Goal: Transaction & Acquisition: Book appointment/travel/reservation

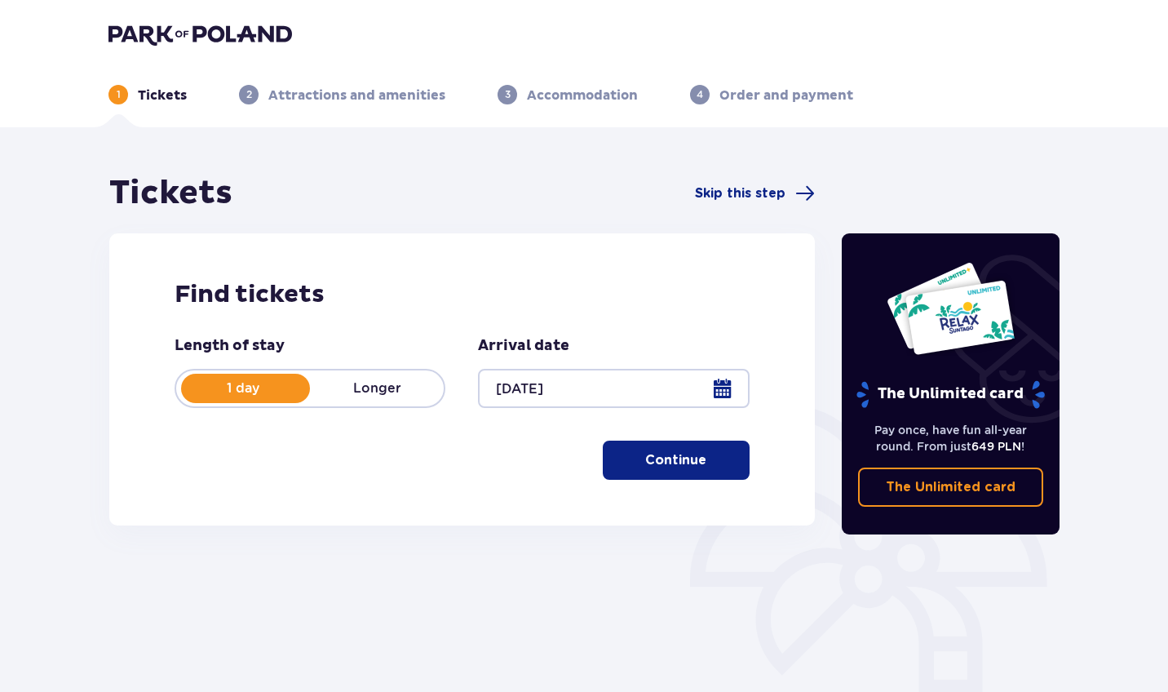
click at [731, 463] on button "Continue" at bounding box center [676, 459] width 147 height 39
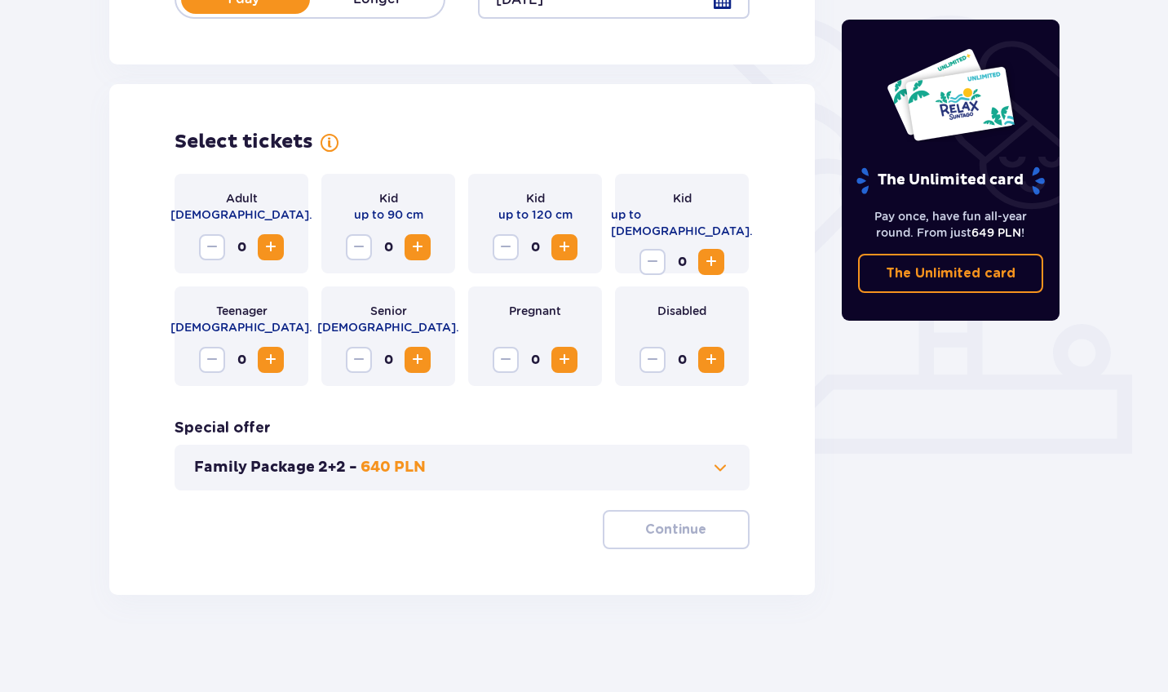
scroll to position [390, 0]
click at [278, 248] on span "Increase" at bounding box center [271, 247] width 20 height 20
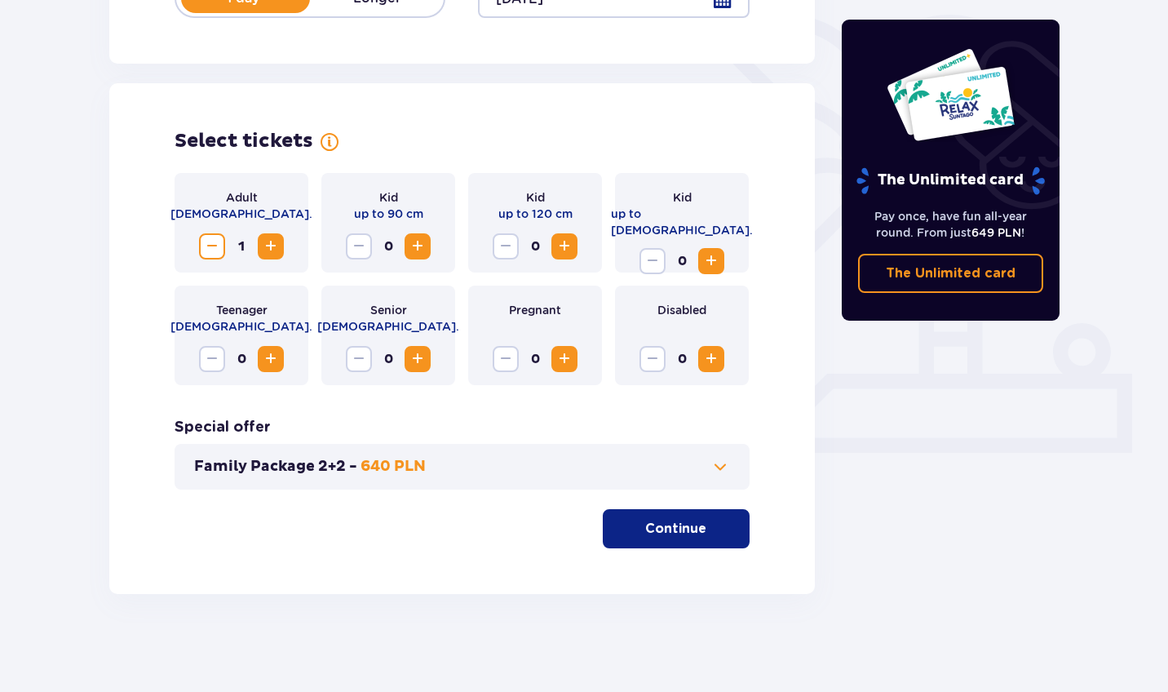
click at [697, 522] on button "Continue" at bounding box center [676, 528] width 147 height 39
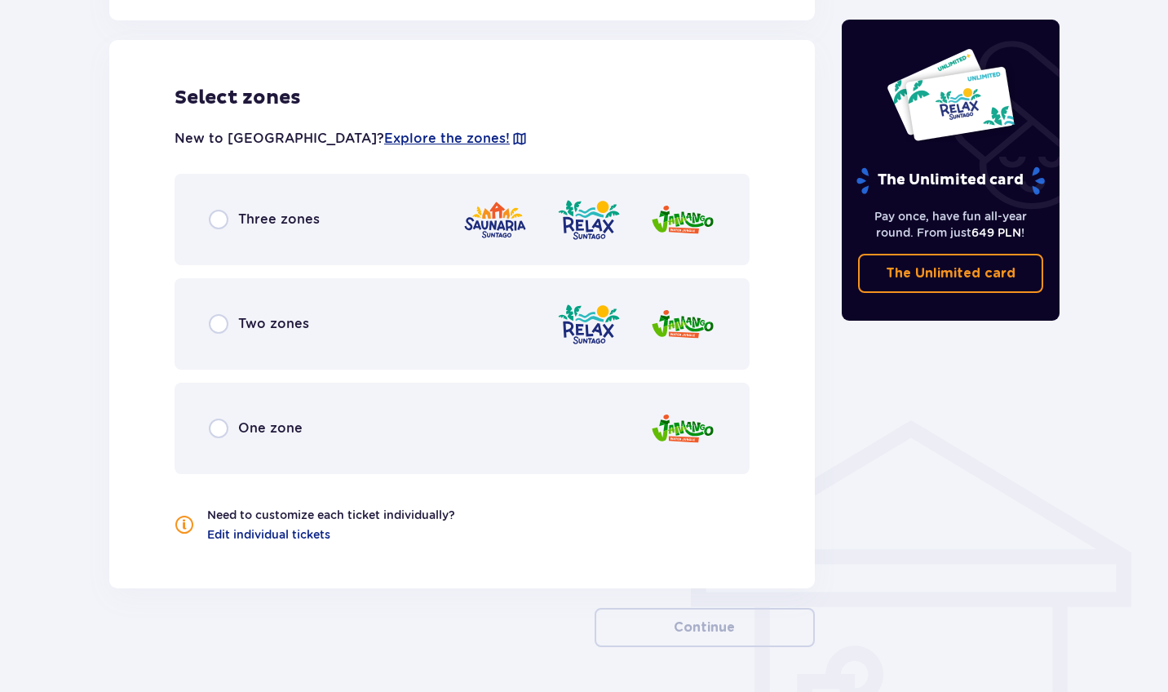
scroll to position [905, 0]
click at [312, 250] on div "Three zones" at bounding box center [462, 218] width 575 height 91
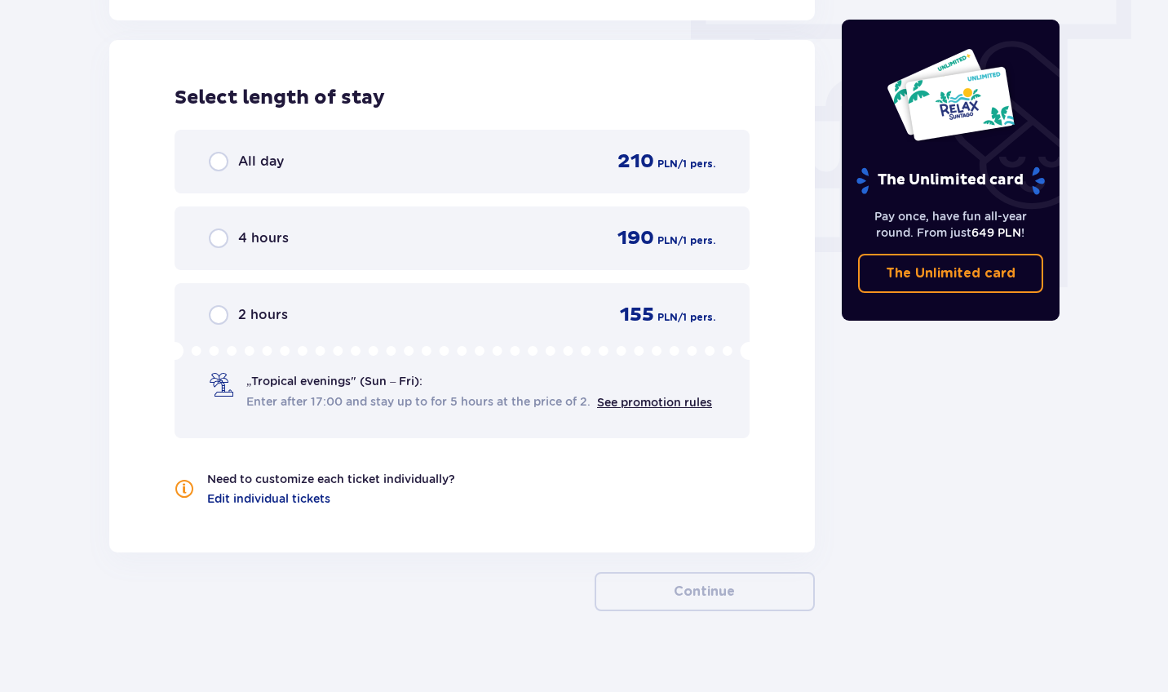
scroll to position [1473, 0]
click at [302, 166] on div "All day 210 PLN / 1 pers." at bounding box center [462, 160] width 507 height 24
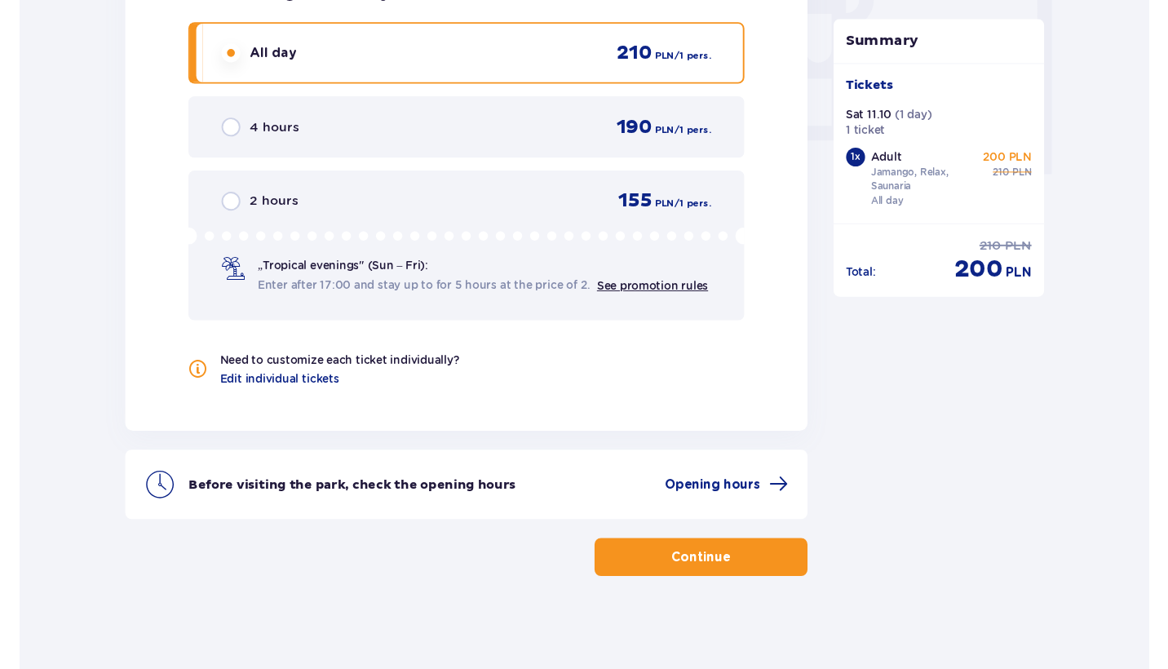
scroll to position [1581, 0]
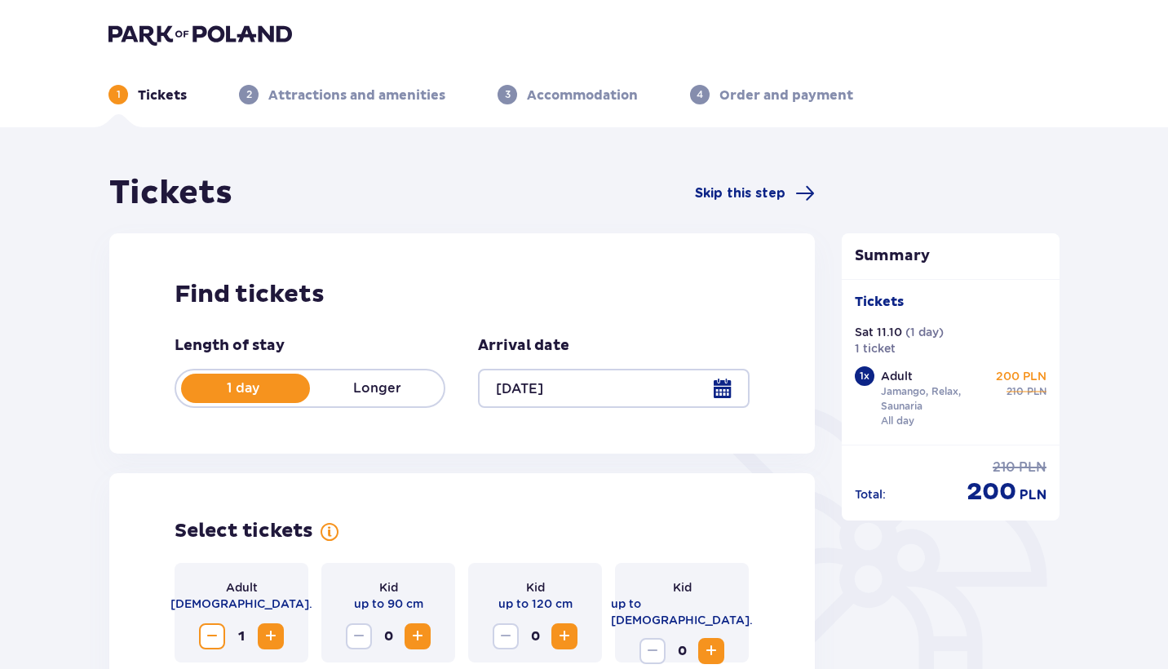
scroll to position [0, 0]
click at [171, 95] on p "Tickets" at bounding box center [162, 95] width 49 height 18
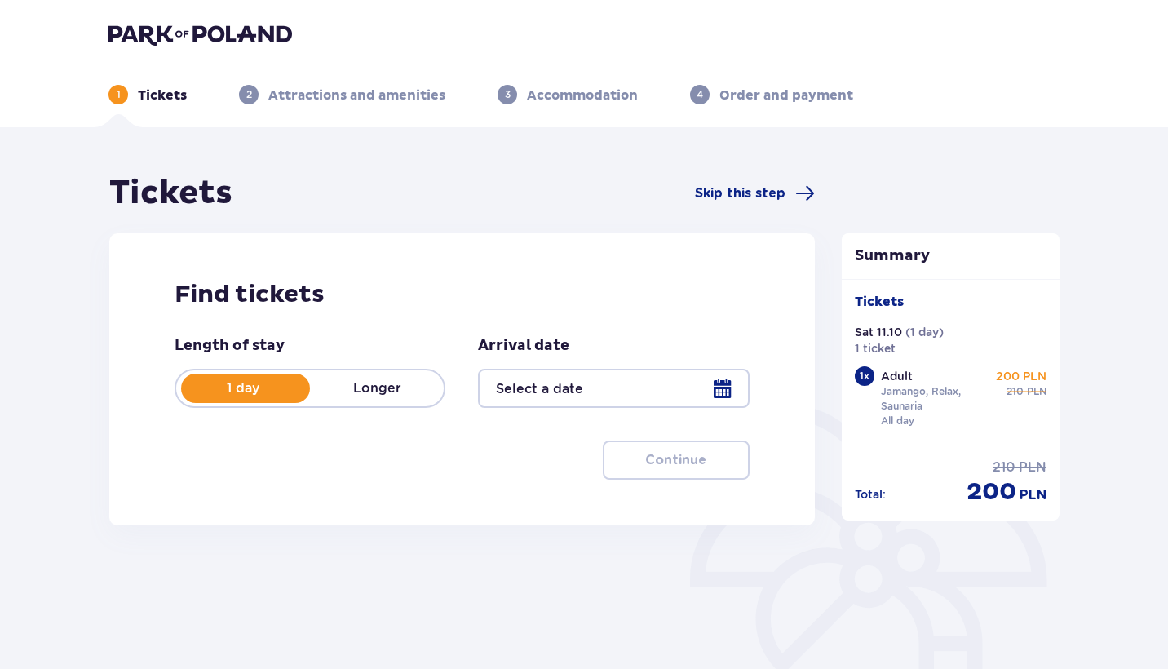
type input "[DATE]"
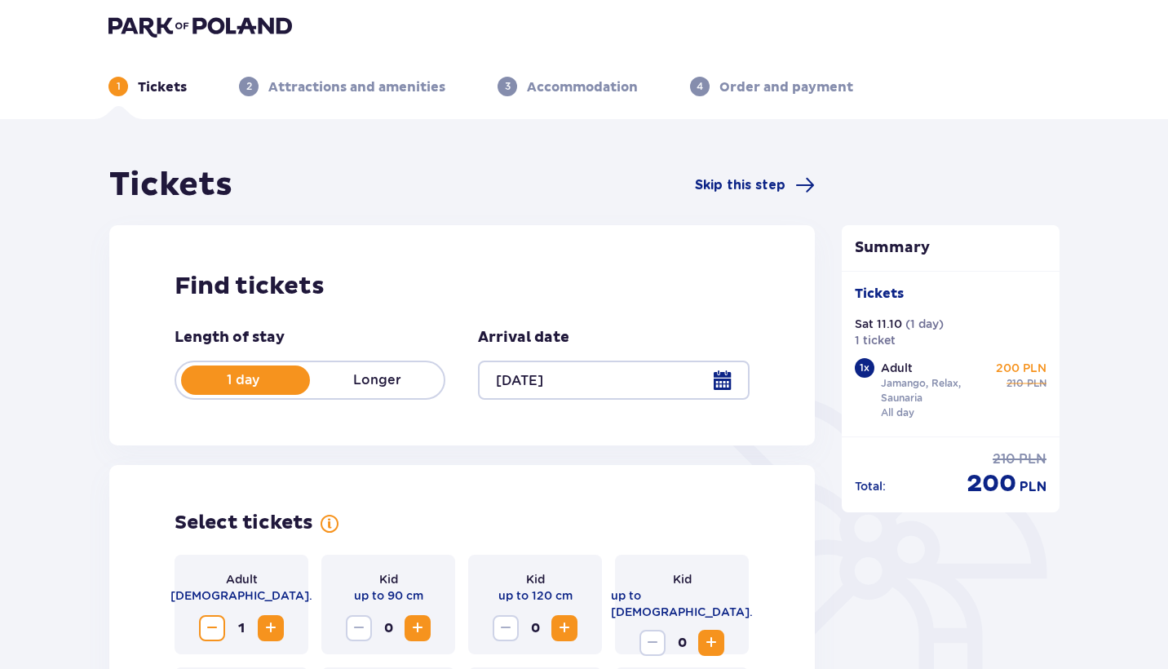
scroll to position [26, 0]
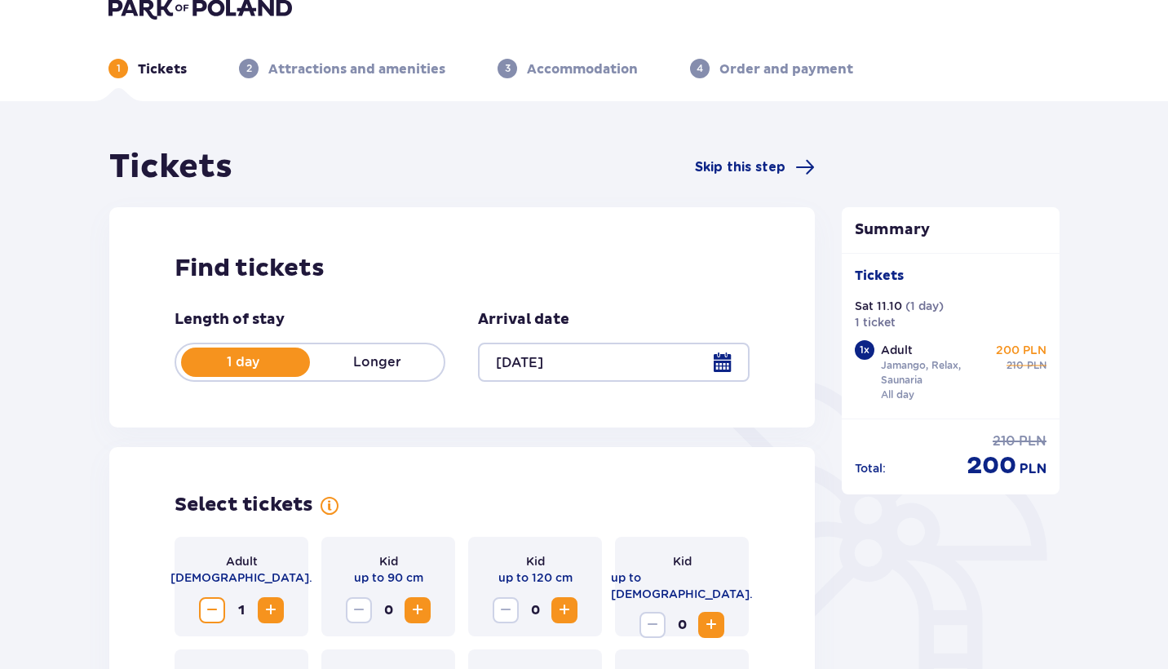
click at [731, 364] on div at bounding box center [613, 362] width 271 height 39
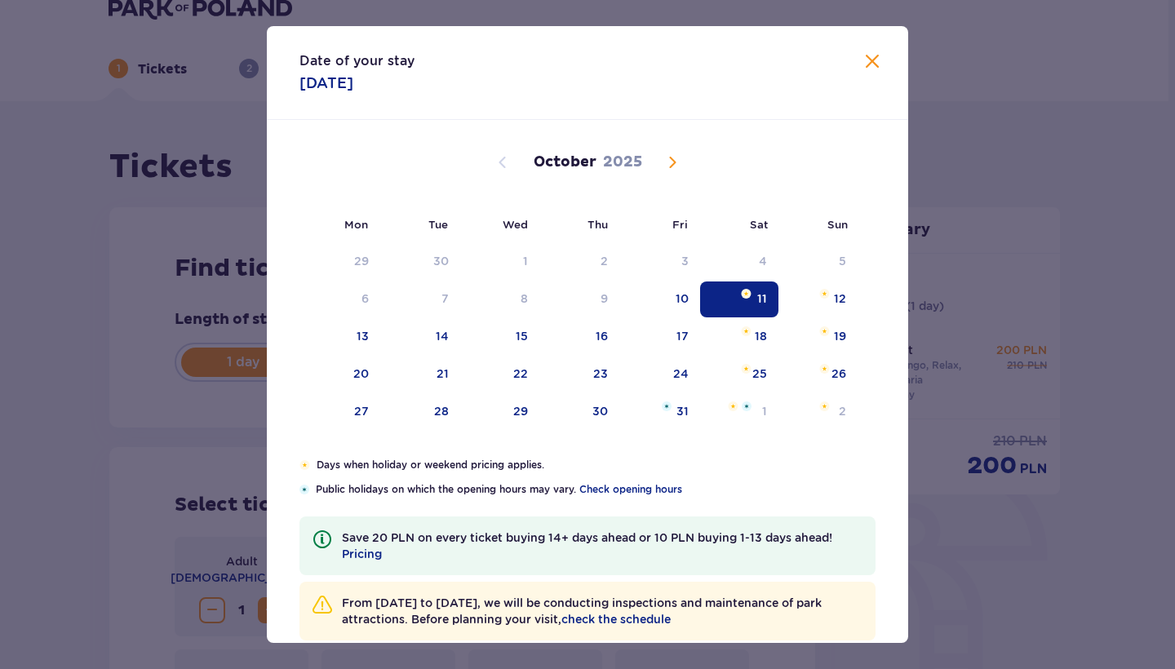
click at [871, 55] on span "Close" at bounding box center [872, 62] width 20 height 20
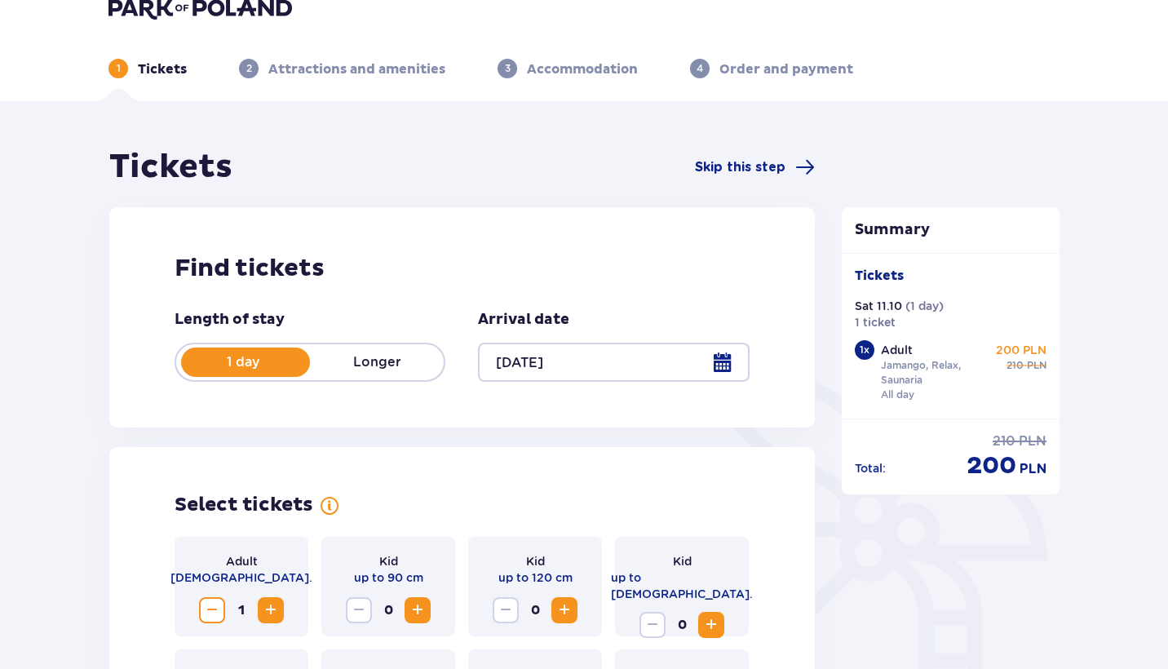
click at [394, 369] on p "Longer" at bounding box center [377, 362] width 134 height 18
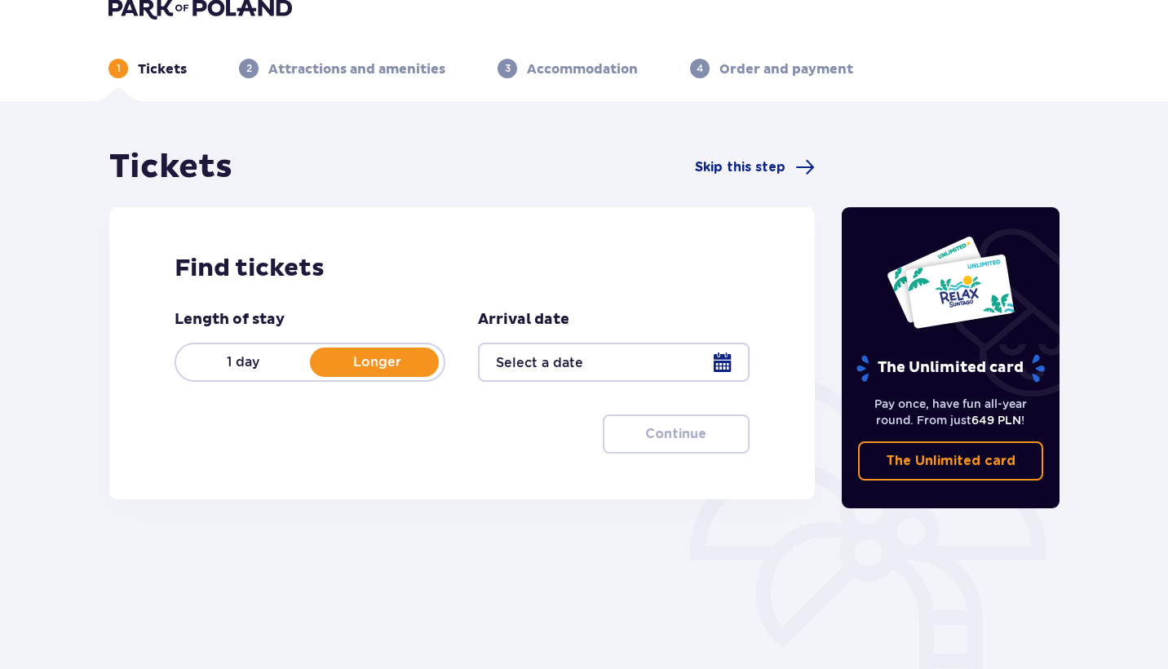
click at [718, 354] on div at bounding box center [613, 362] width 271 height 39
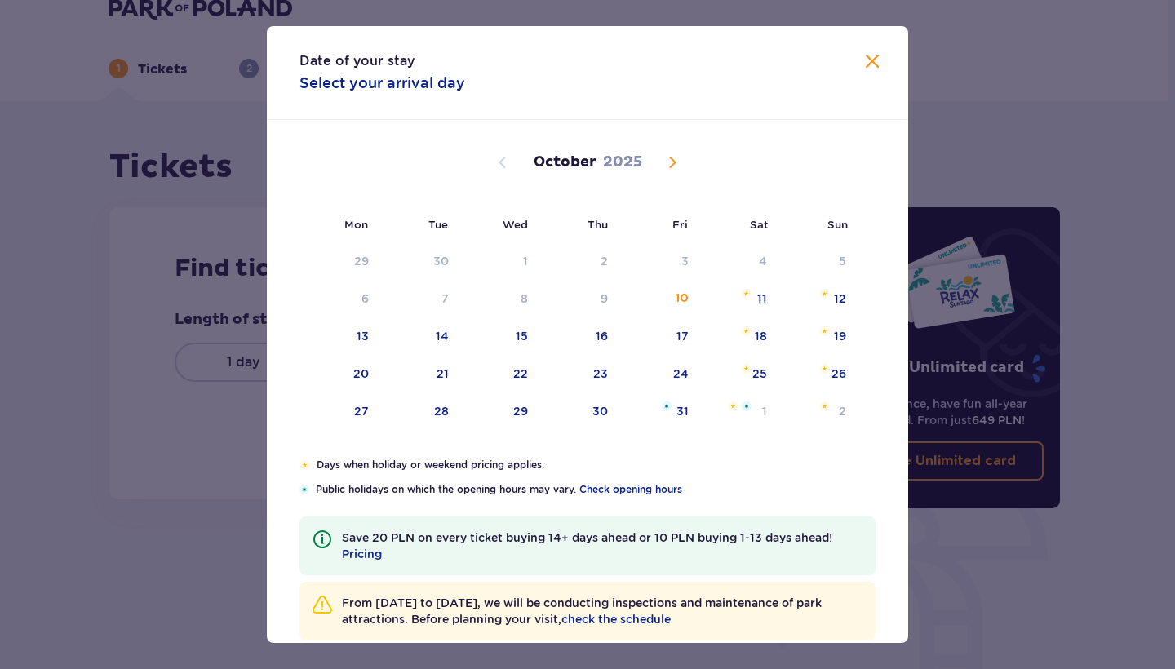
click at [671, 160] on span "Next month" at bounding box center [672, 163] width 20 height 20
click at [831, 378] on div "28" at bounding box center [838, 373] width 15 height 16
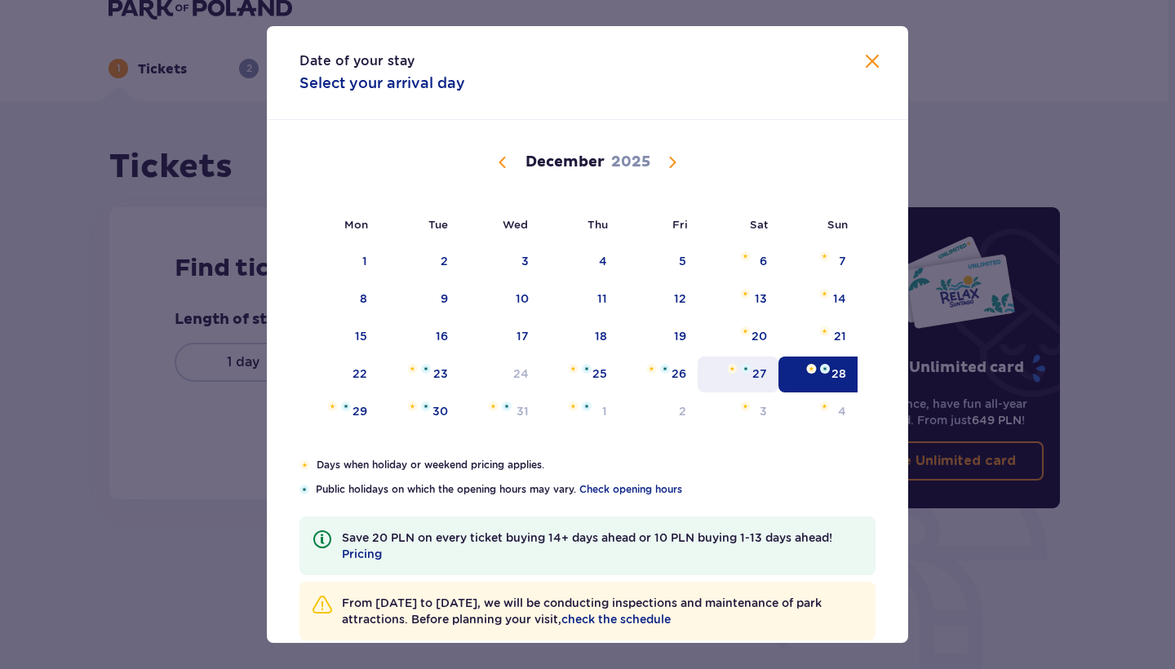
click at [741, 378] on div "27" at bounding box center [737, 374] width 81 height 36
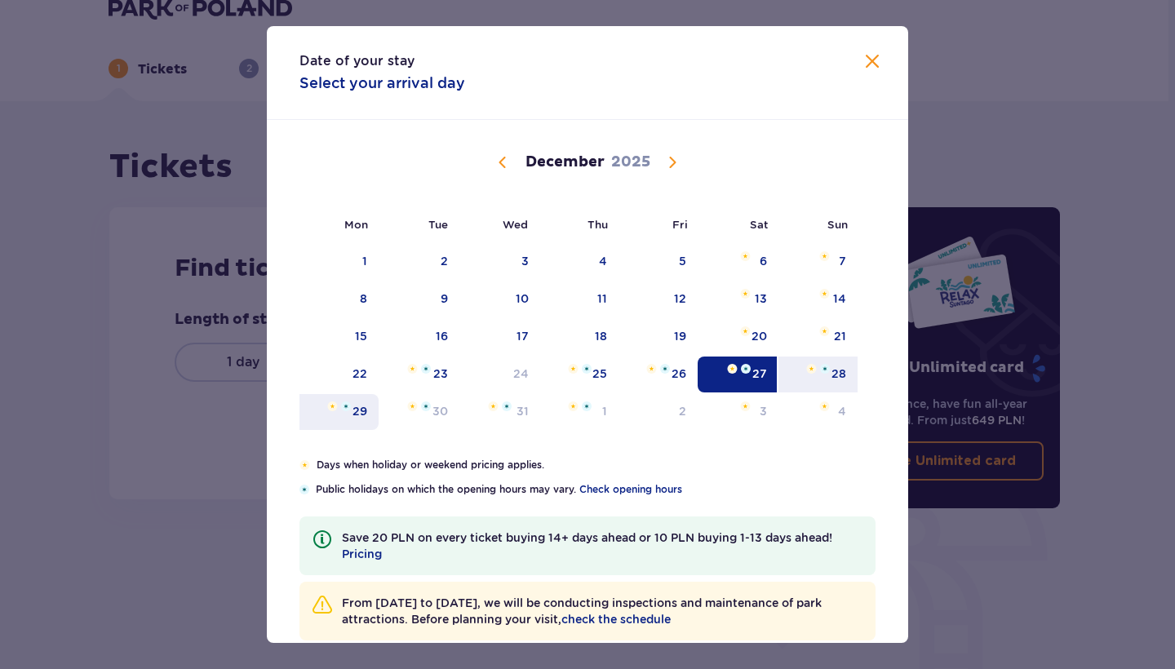
click at [356, 414] on div "29" at bounding box center [359, 411] width 15 height 16
type input "27.12.25 - 29.12.25"
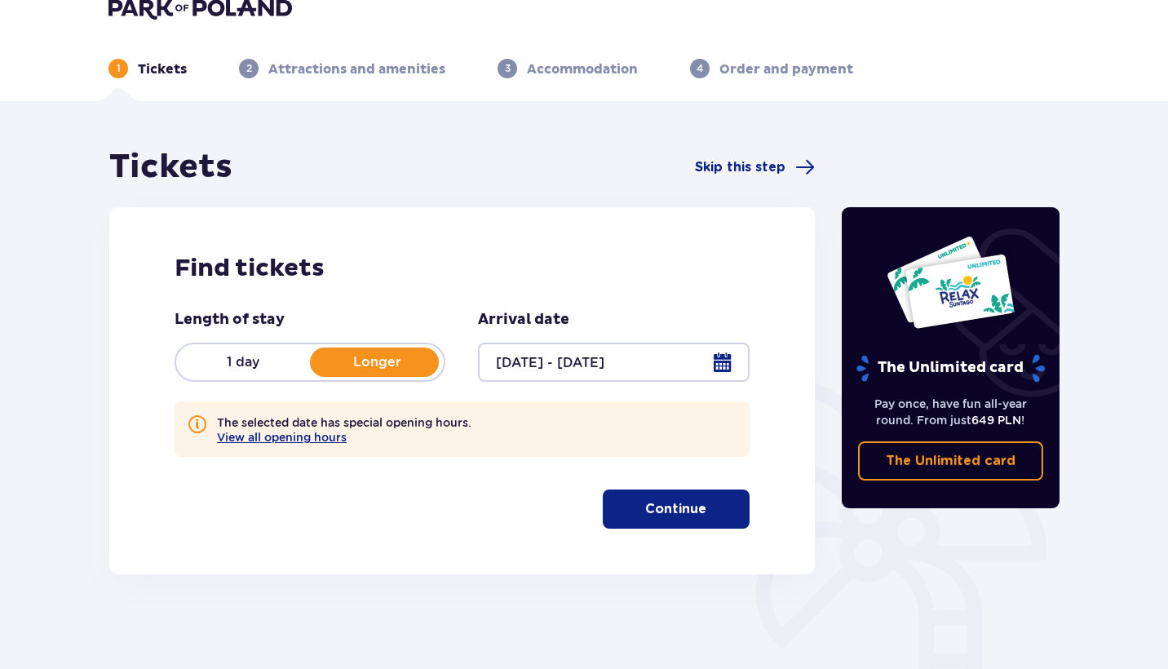
click at [654, 511] on p "Continue" at bounding box center [675, 509] width 61 height 18
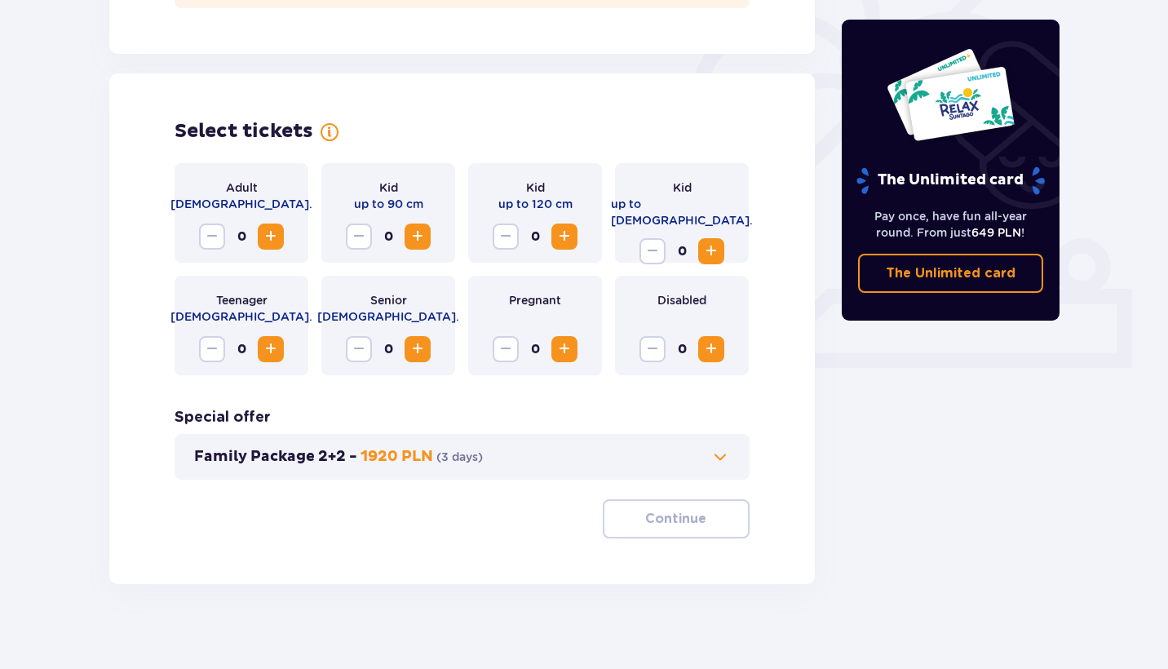
scroll to position [488, 0]
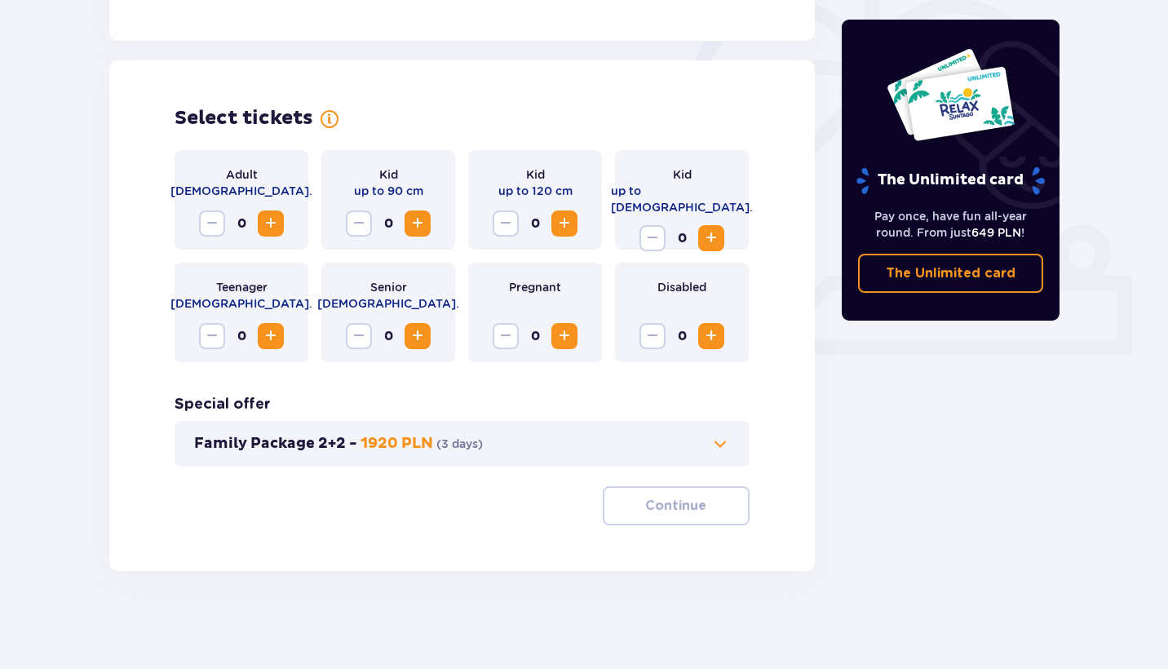
click at [275, 227] on span "Increase" at bounding box center [271, 224] width 20 height 20
click at [567, 230] on span "Increase" at bounding box center [565, 224] width 20 height 20
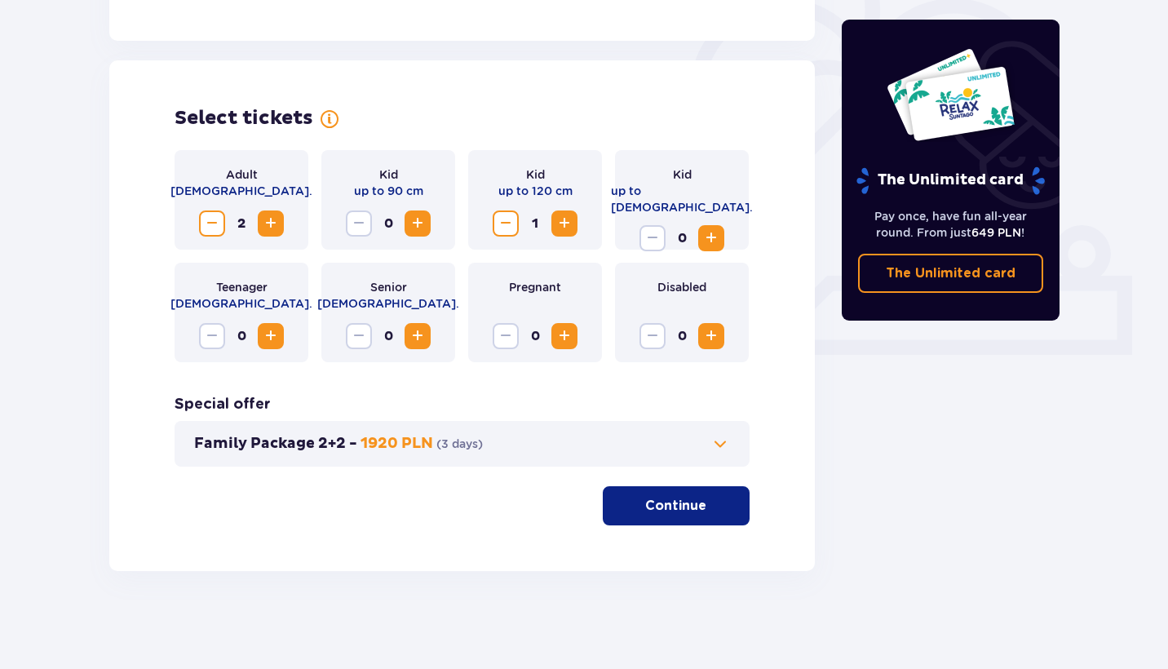
click at [567, 230] on span "Increase" at bounding box center [565, 224] width 20 height 20
click at [715, 228] on span "Increase" at bounding box center [711, 238] width 20 height 20
click at [659, 503] on p "Continue" at bounding box center [675, 506] width 61 height 18
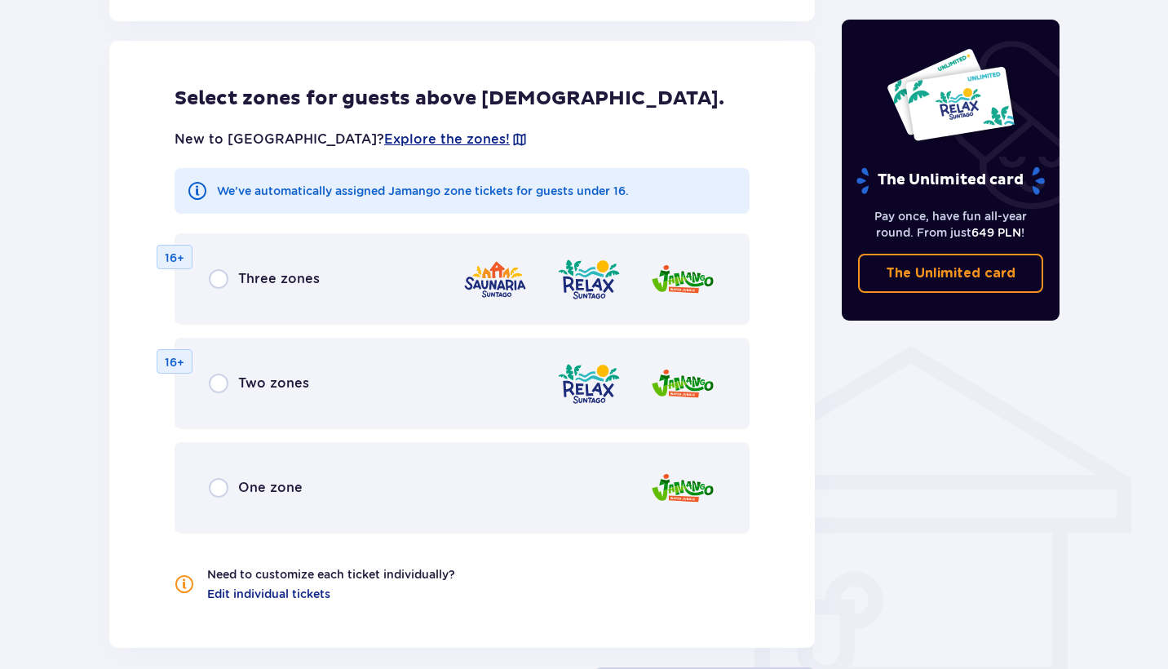
scroll to position [980, 0]
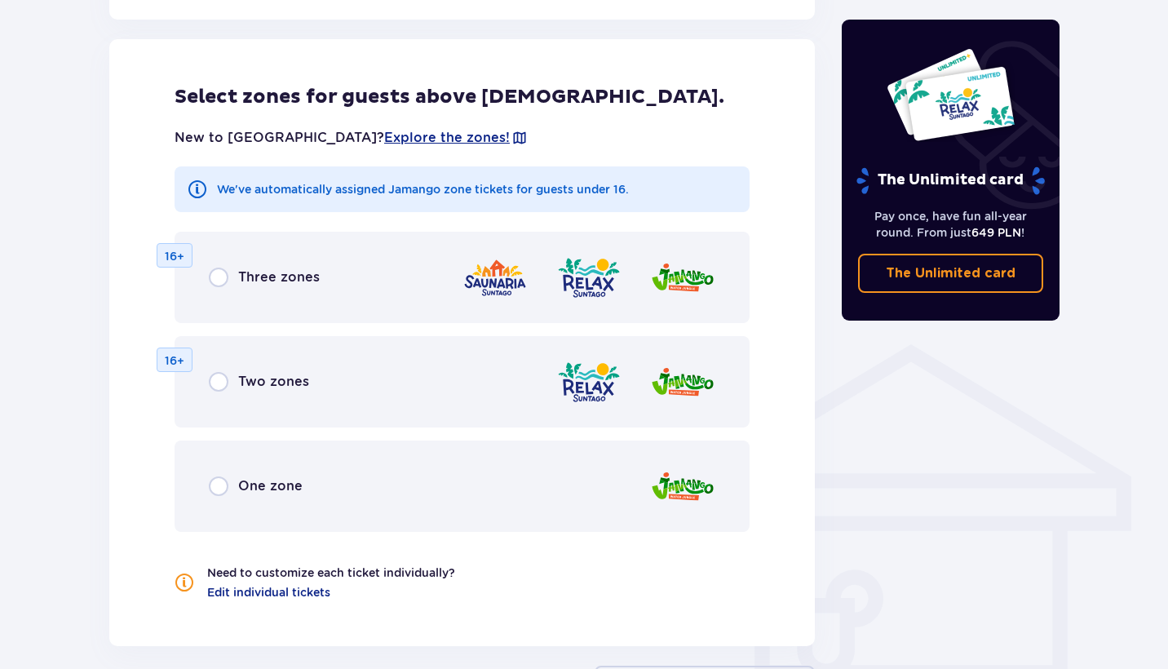
click at [555, 290] on div at bounding box center [588, 277] width 253 height 46
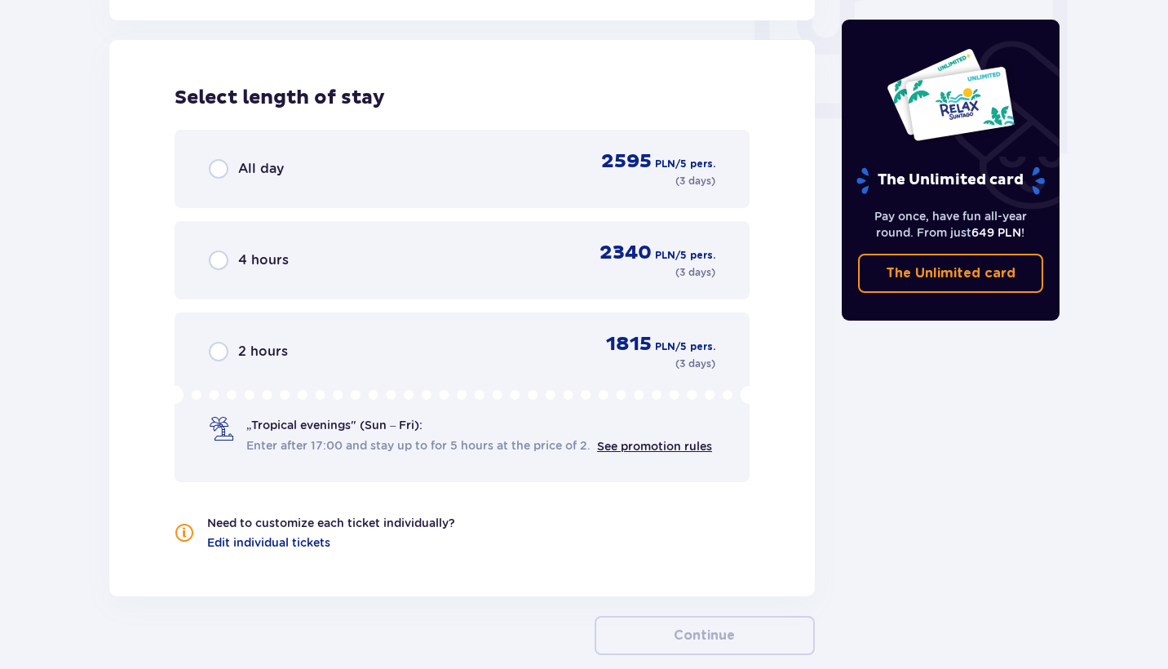
scroll to position [1607, 0]
click at [542, 186] on div "All day 2595 PLN / 5 pers. ( 3 days )" at bounding box center [462, 167] width 507 height 39
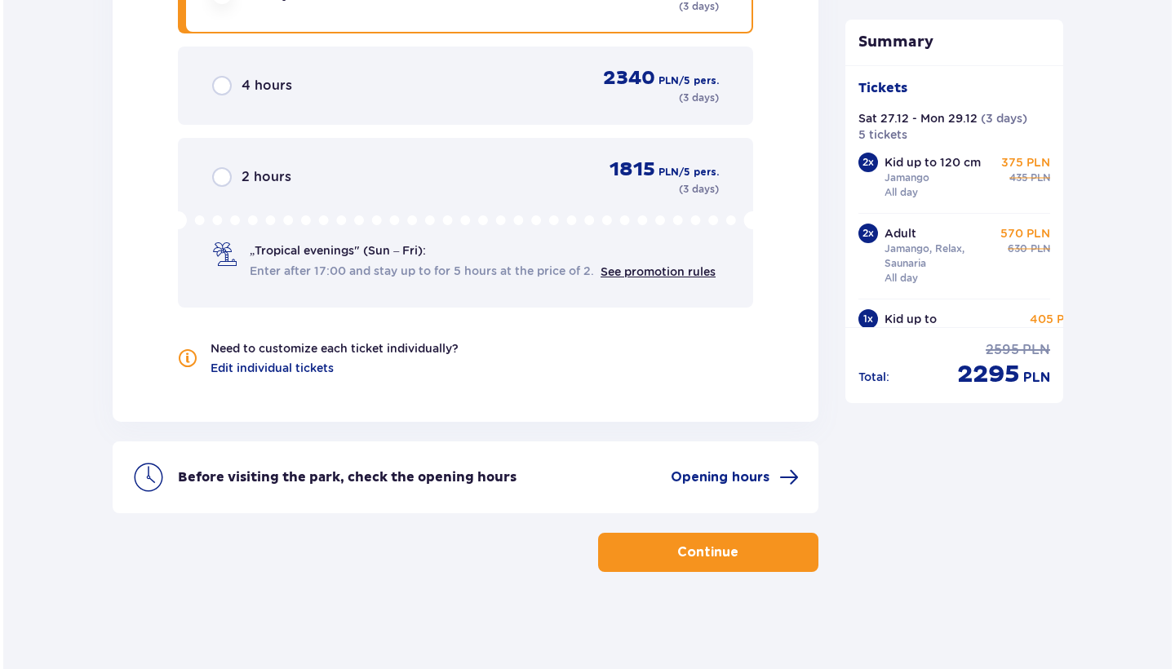
scroll to position [1781, 0]
click at [706, 468] on span "Opening hours" at bounding box center [716, 476] width 99 height 18
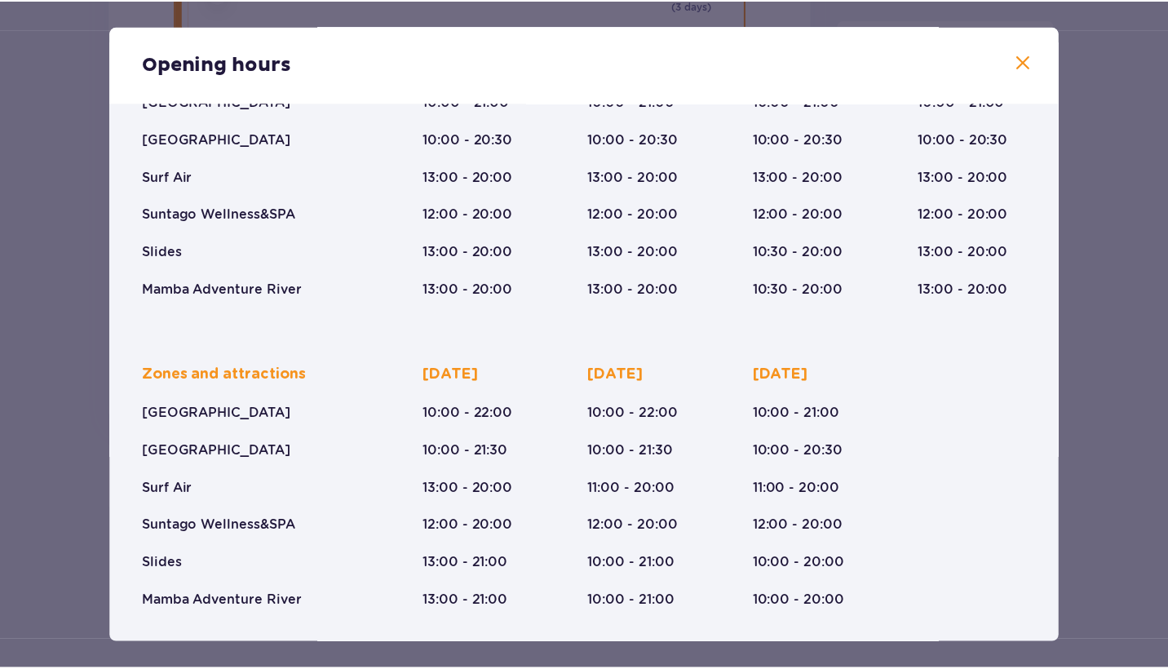
scroll to position [194, 0]
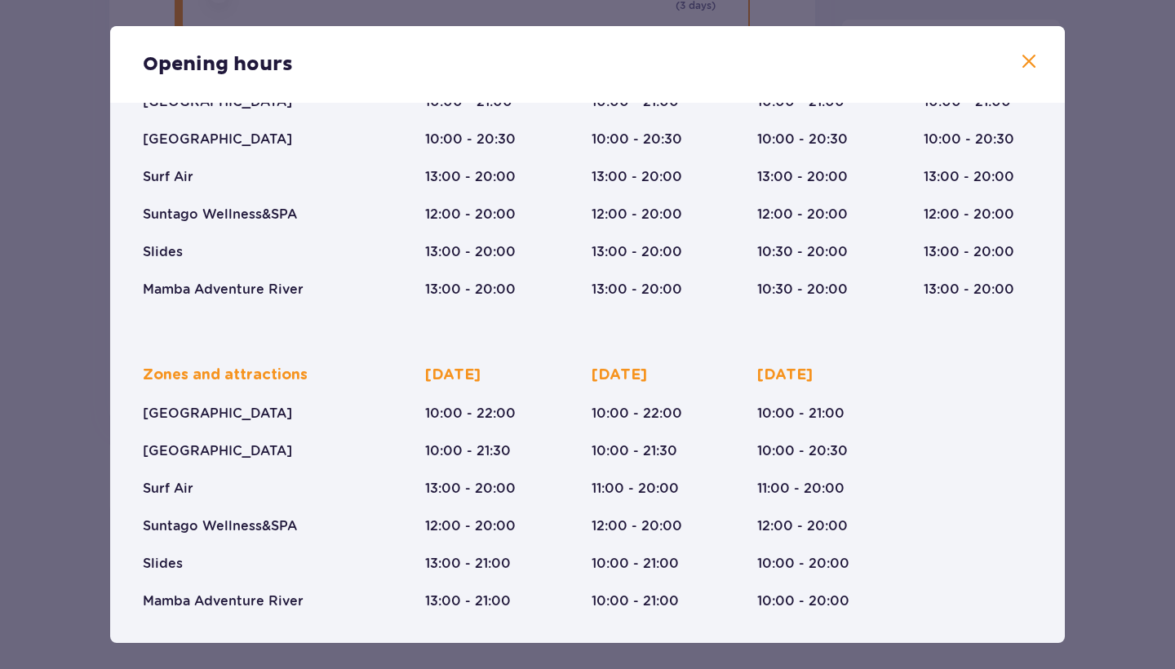
click at [1021, 63] on span at bounding box center [1029, 62] width 20 height 20
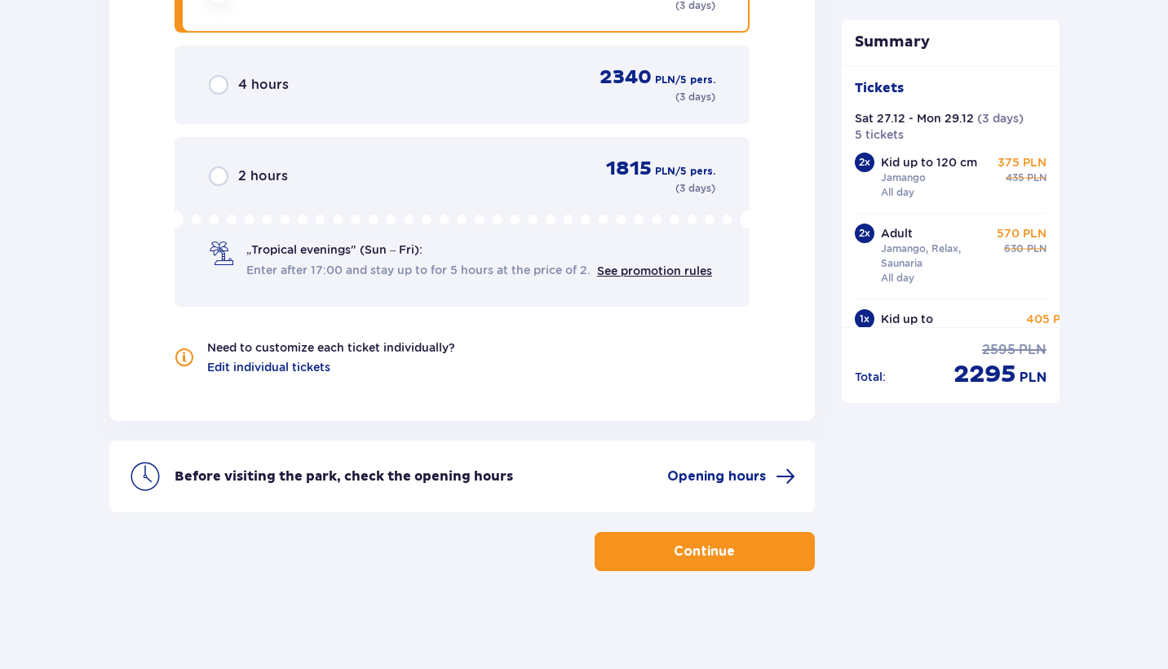
click at [736, 554] on span "button" at bounding box center [738, 552] width 20 height 20
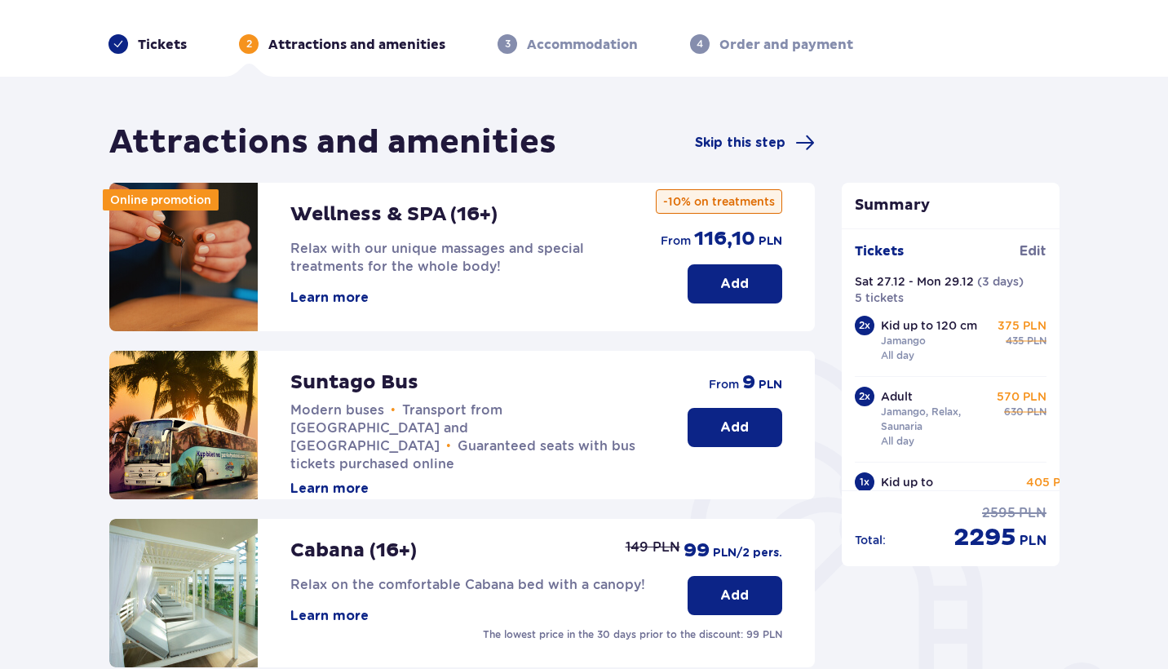
scroll to position [53, 0]
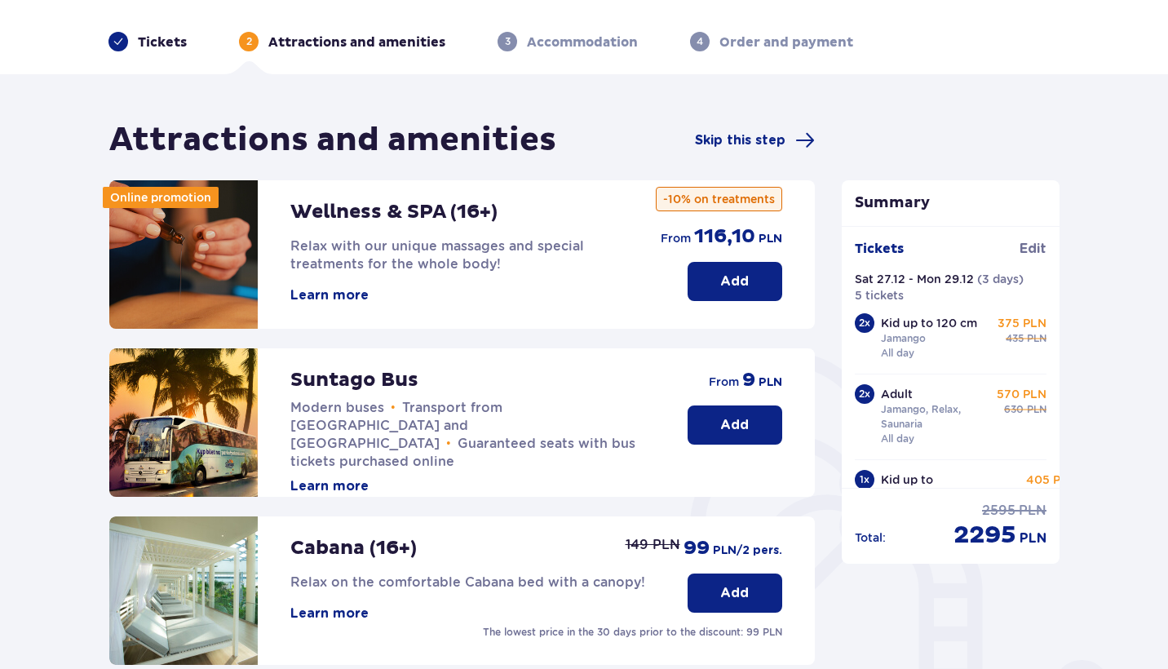
click at [709, 431] on button "Add" at bounding box center [735, 424] width 95 height 39
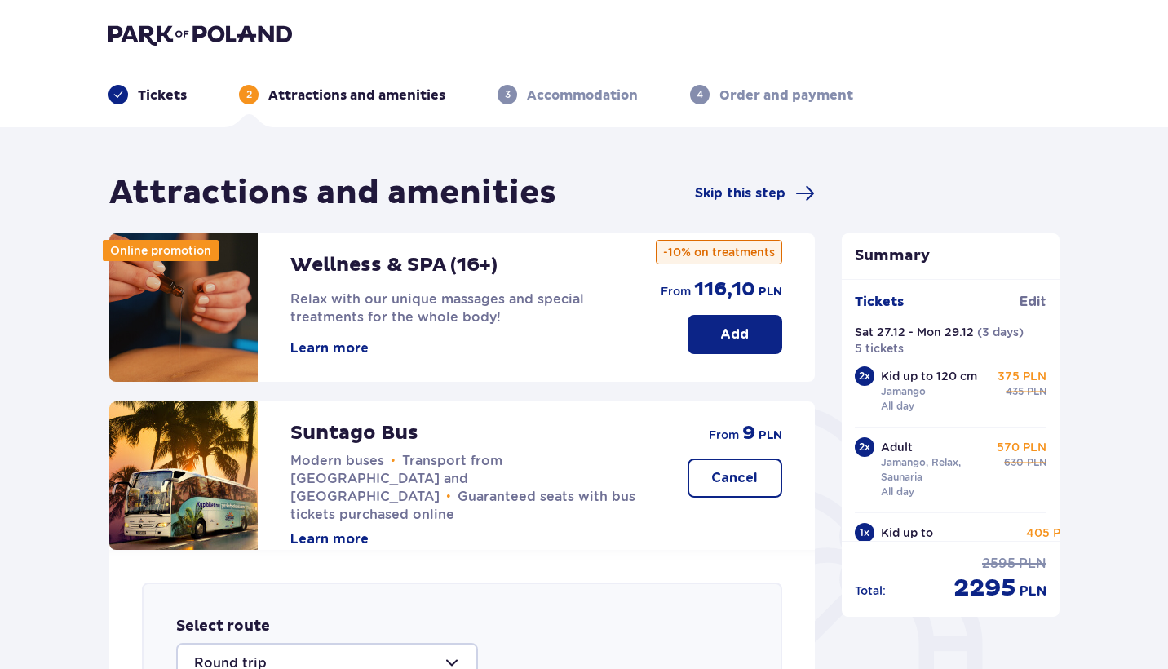
scroll to position [0, 0]
click at [747, 470] on p "Cancel" at bounding box center [734, 478] width 46 height 18
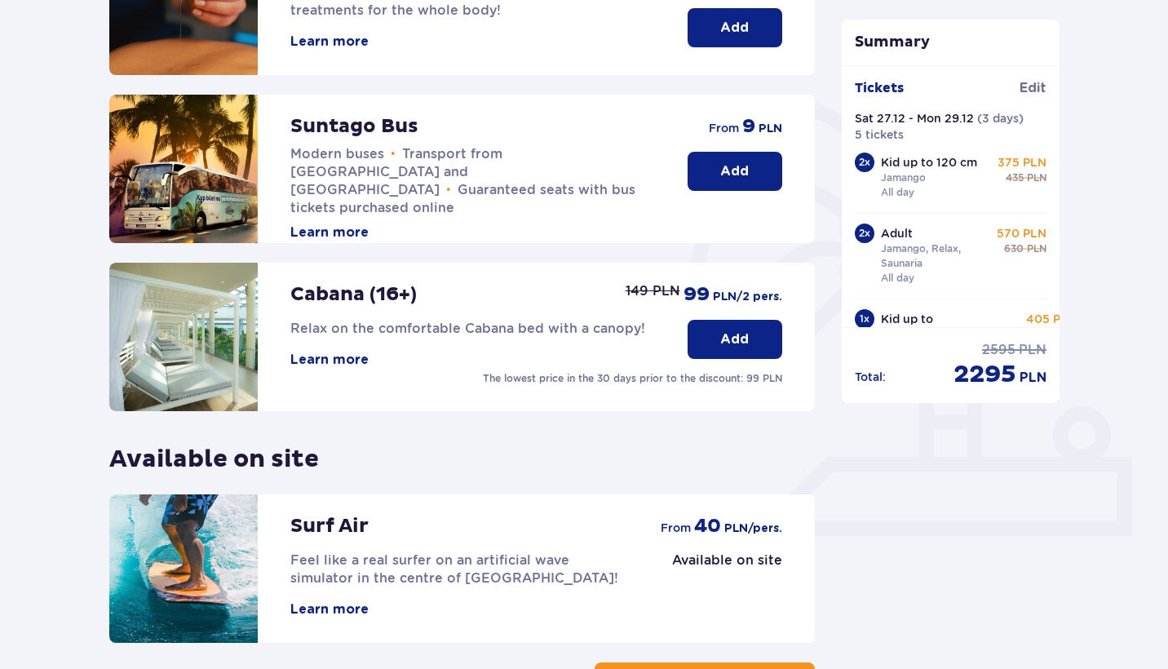
scroll to position [309, 0]
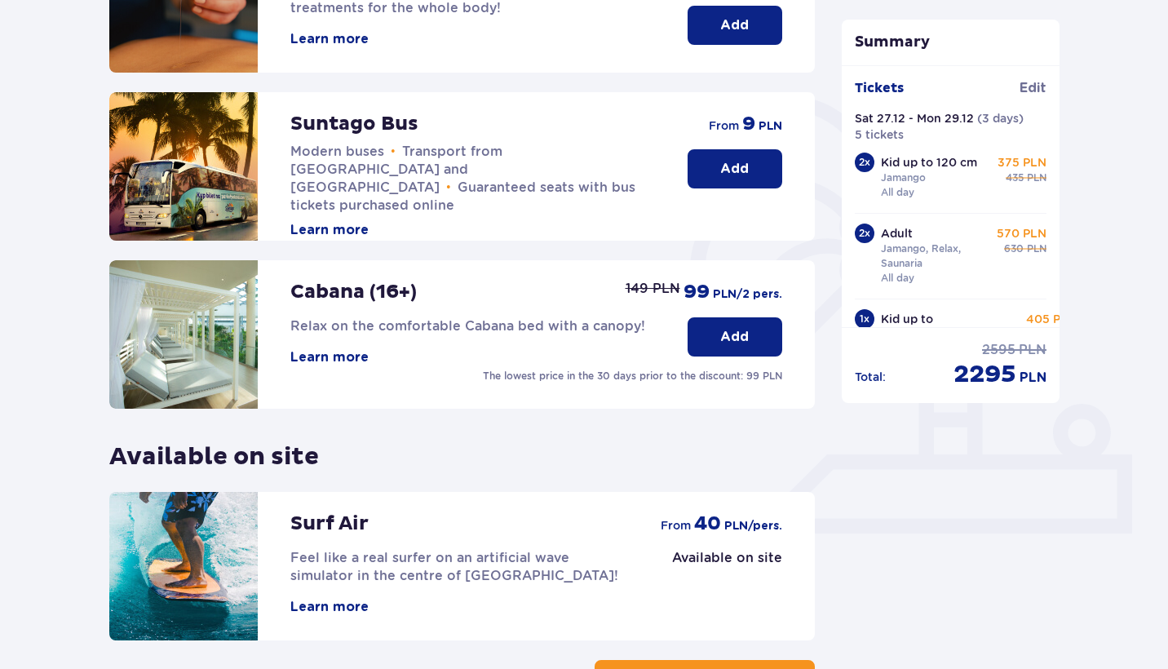
click at [734, 352] on button "Add" at bounding box center [735, 336] width 95 height 39
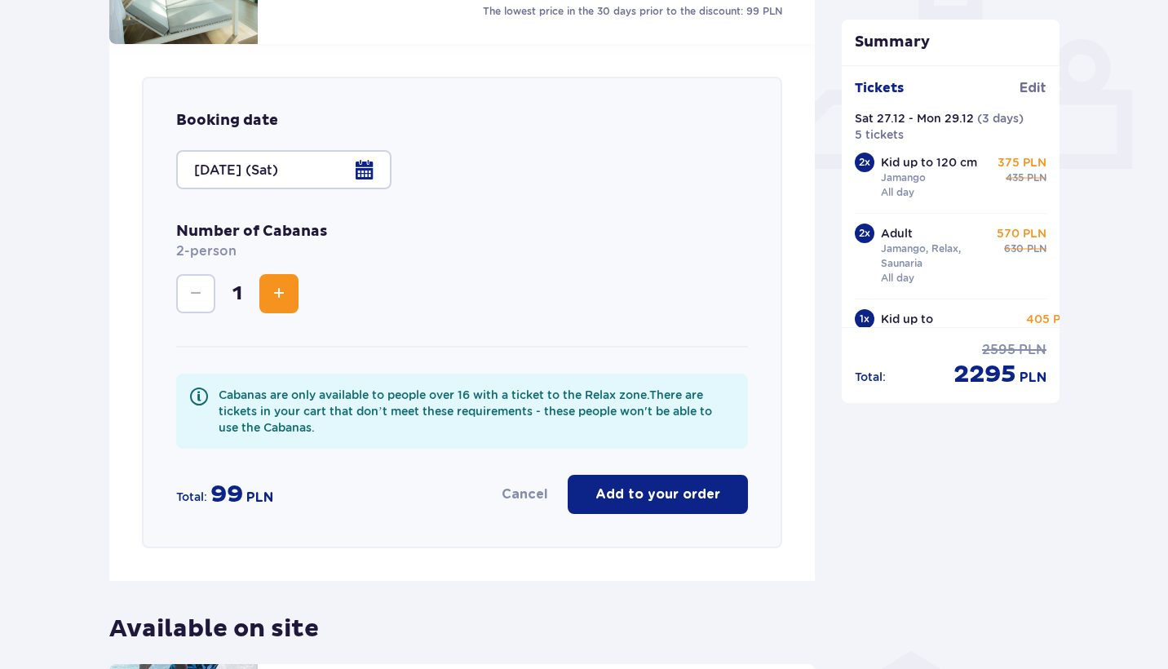
scroll to position [731, 0]
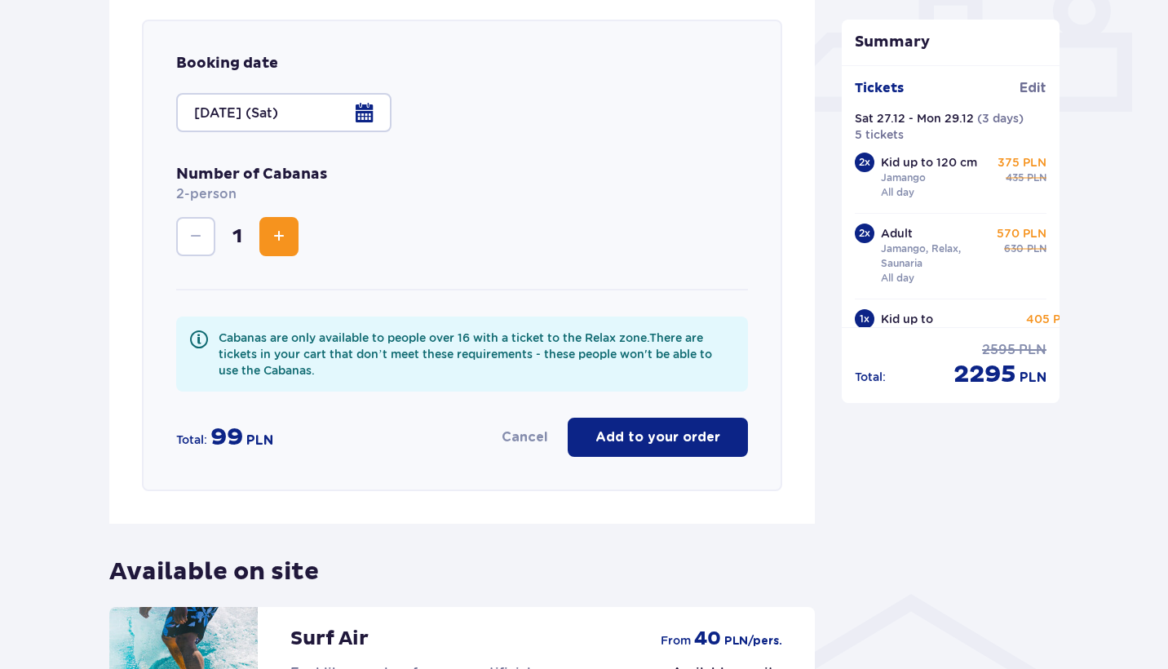
click at [278, 239] on span "Increase" at bounding box center [279, 237] width 20 height 20
click at [210, 230] on button "Decrease" at bounding box center [195, 236] width 39 height 39
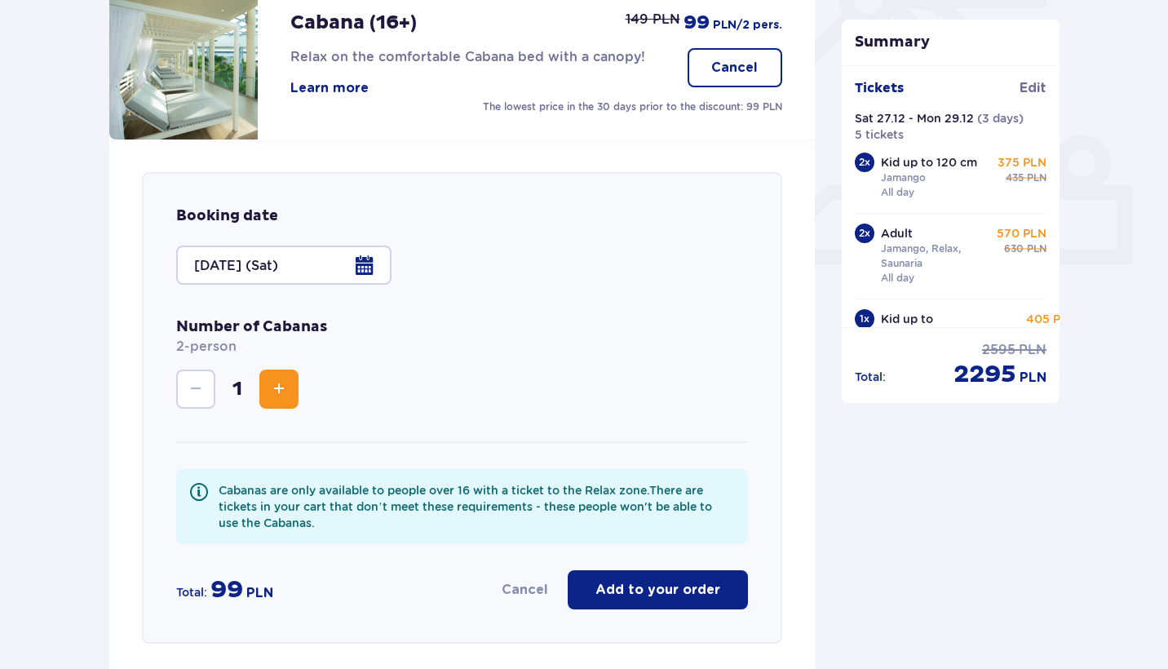
scroll to position [559, 0]
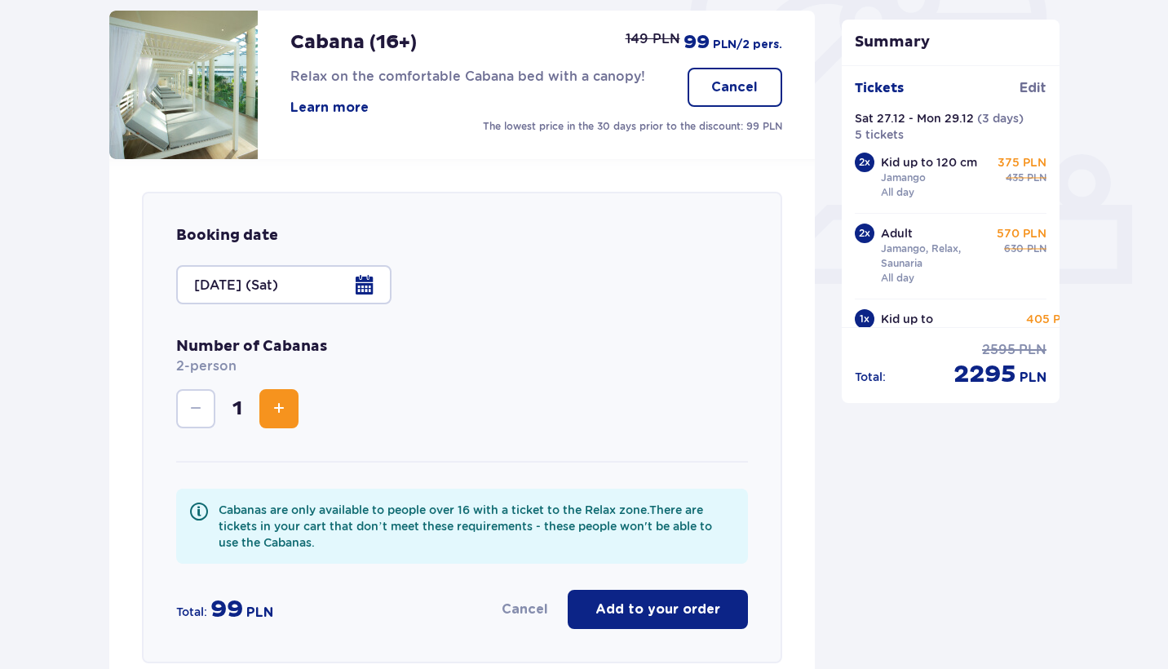
click at [529, 612] on button "Cancel" at bounding box center [525, 609] width 46 height 18
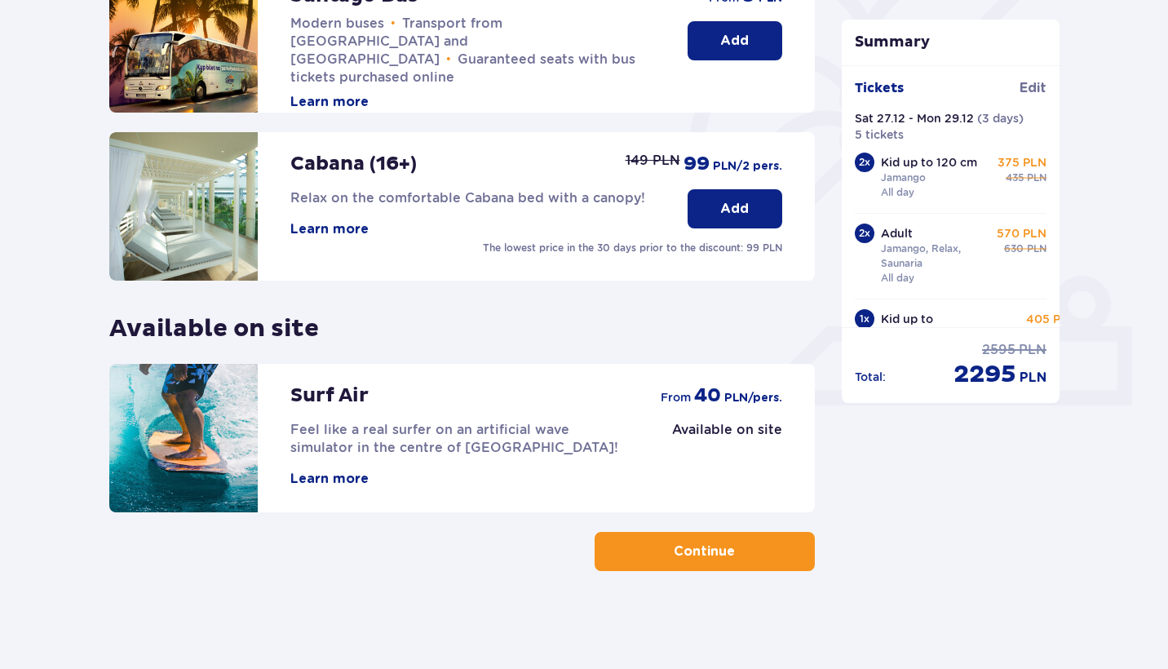
scroll to position [437, 0]
click at [673, 563] on button "Continue" at bounding box center [705, 551] width 220 height 39
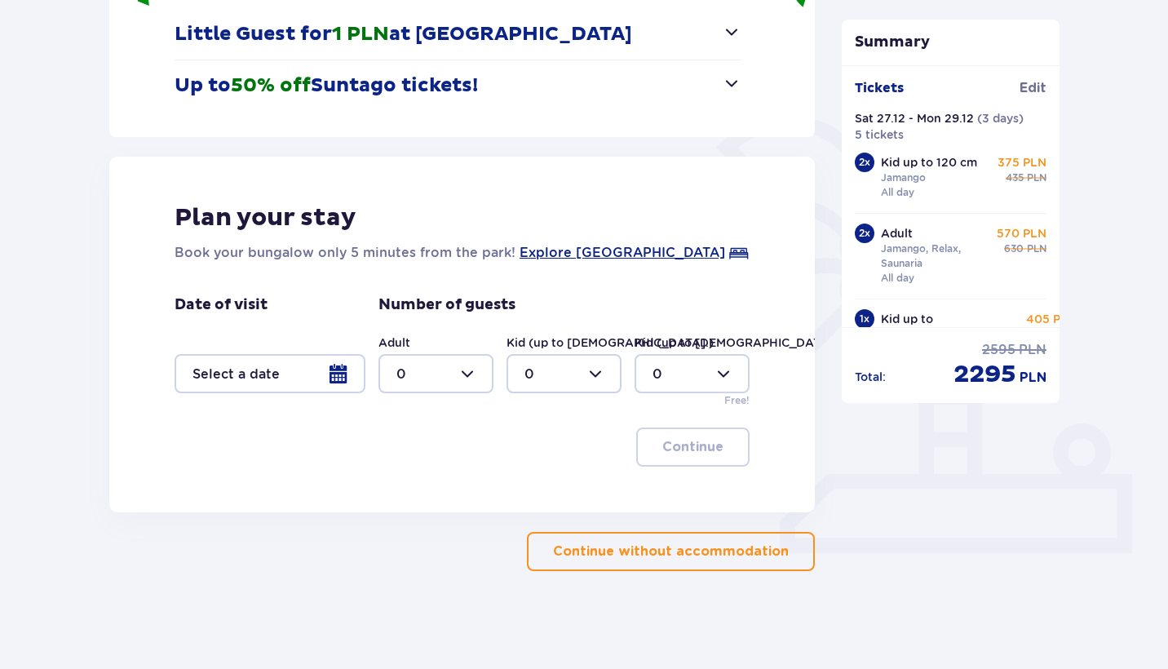
scroll to position [290, 0]
click at [347, 386] on div at bounding box center [270, 373] width 191 height 39
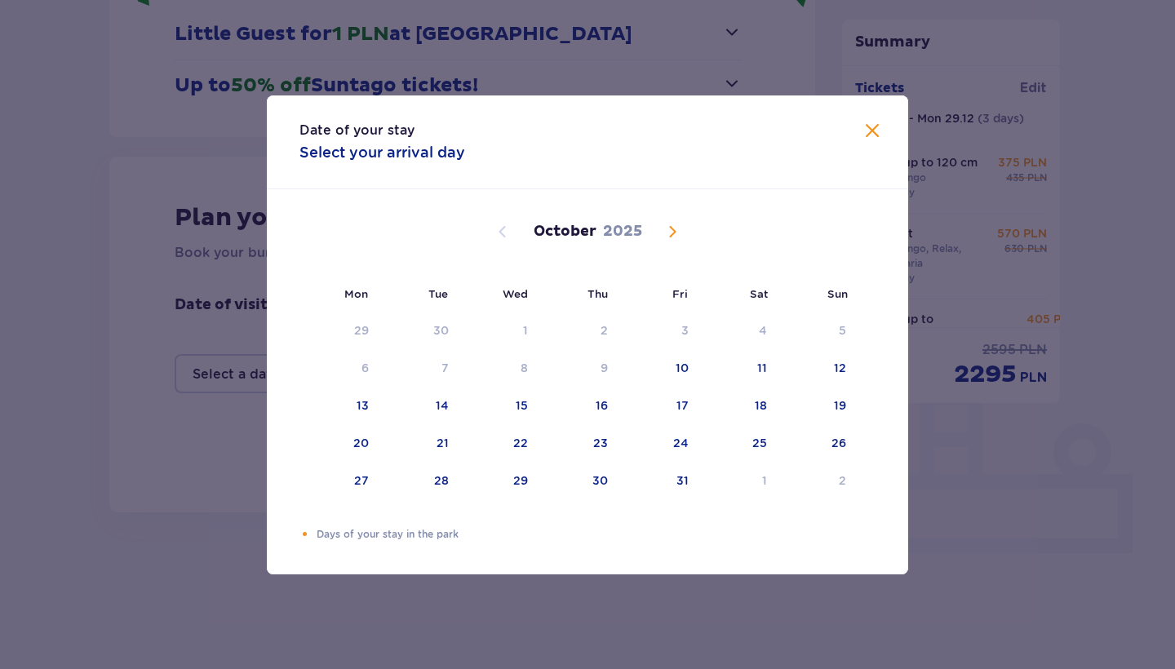
click at [670, 230] on span "Next month" at bounding box center [672, 232] width 20 height 20
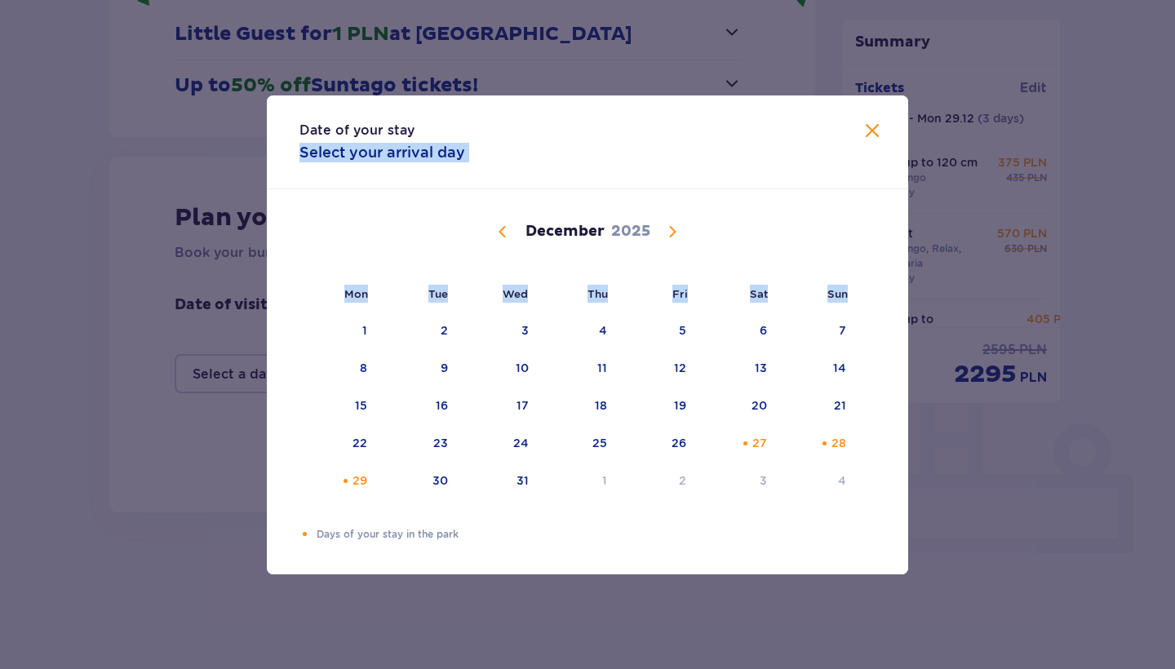
drag, startPoint x: 777, startPoint y: 115, endPoint x: 680, endPoint y: 235, distance: 154.3
click at [680, 235] on div "Date of your stay Select your arrival day Mon Tue Wed Thu Fri Sat Sun November …" at bounding box center [587, 334] width 641 height 479
click at [999, 175] on div "Date of your stay Select your arrival day Mon Tue Wed Thu Fri Sat Sun November …" at bounding box center [587, 334] width 1175 height 669
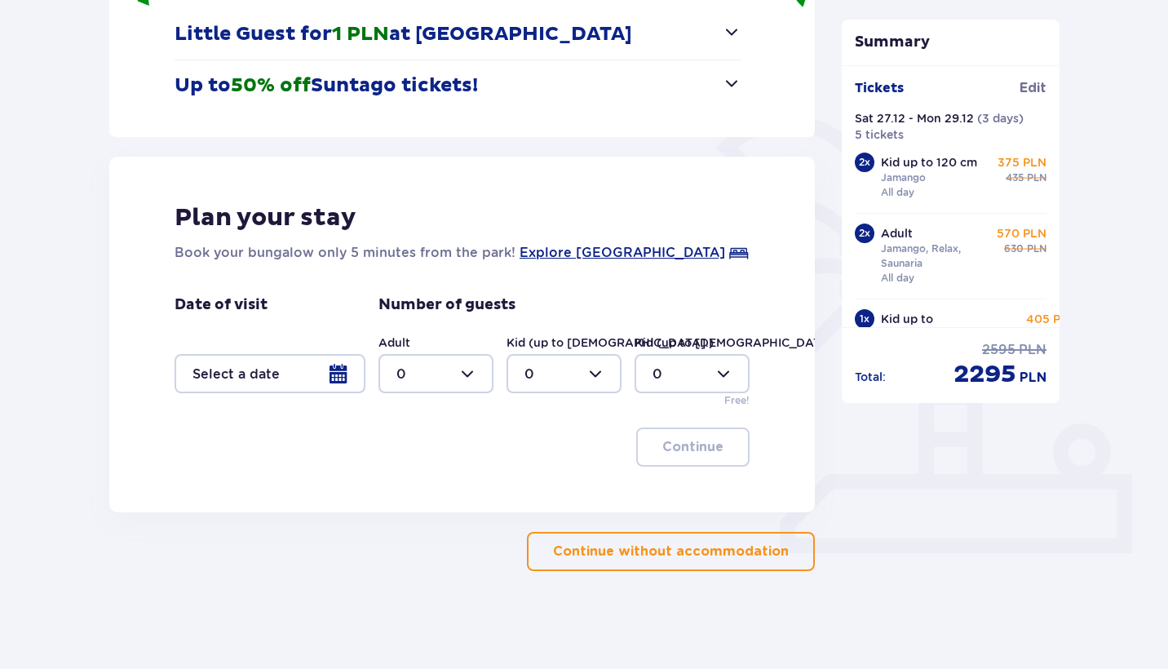
click at [339, 369] on div at bounding box center [270, 373] width 191 height 39
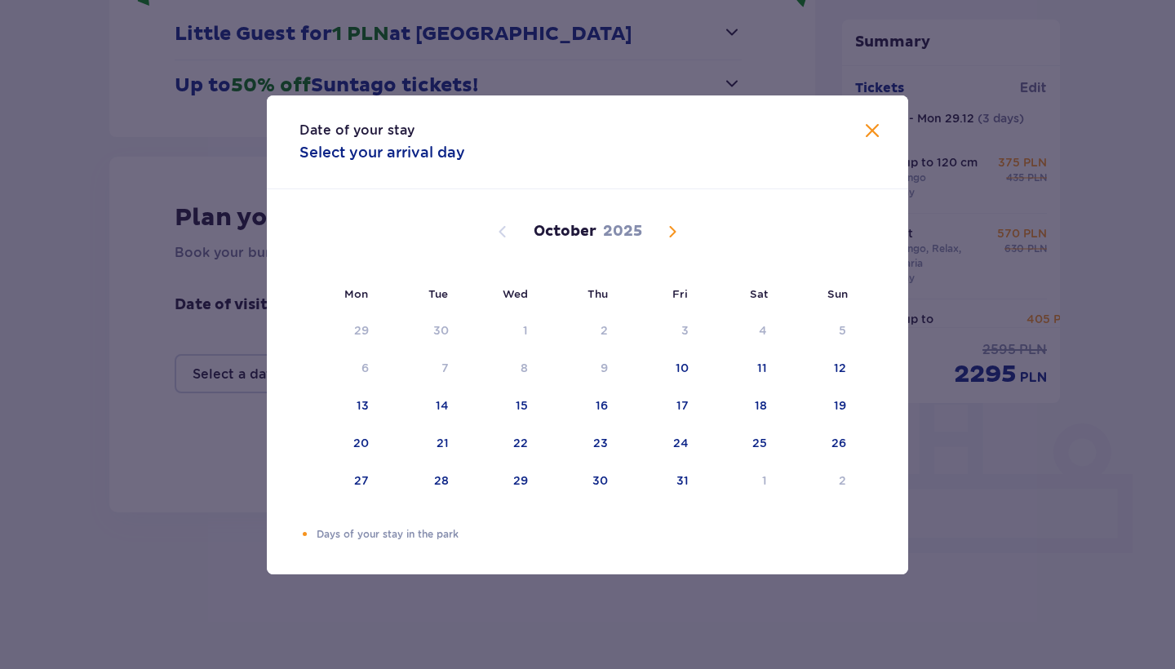
click at [661, 231] on div "October 2025" at bounding box center [587, 232] width 540 height 20
click at [666, 232] on span "Next month" at bounding box center [672, 232] width 20 height 20
click at [761, 432] on div "27" at bounding box center [737, 444] width 81 height 36
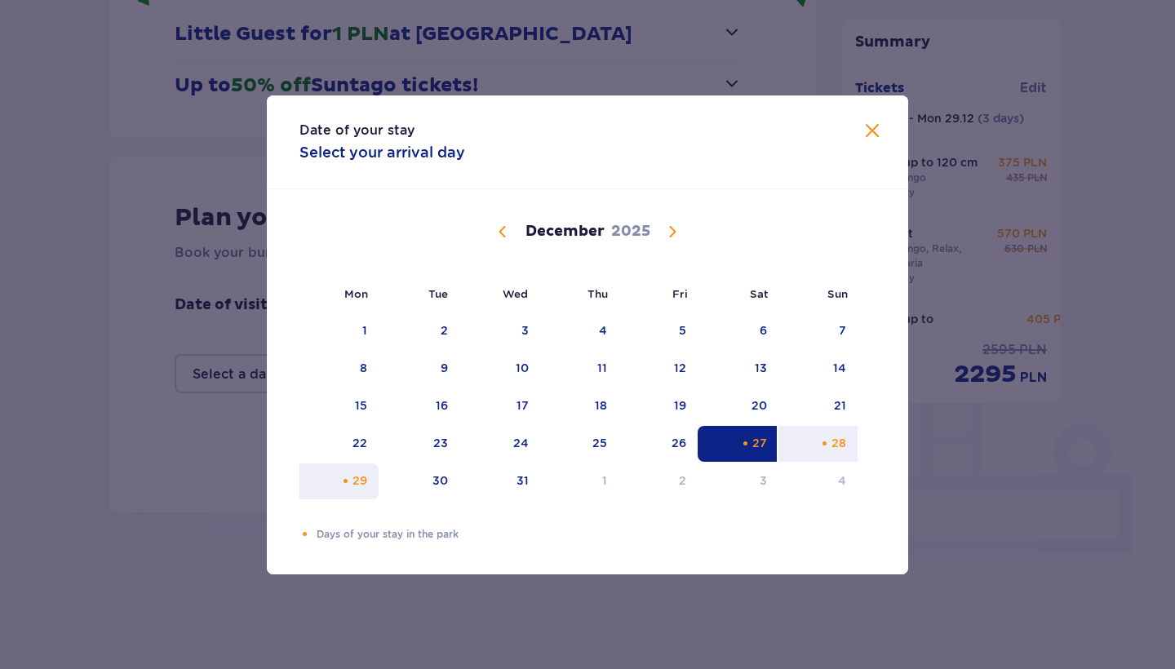
click at [364, 484] on div "29" at bounding box center [359, 480] width 15 height 16
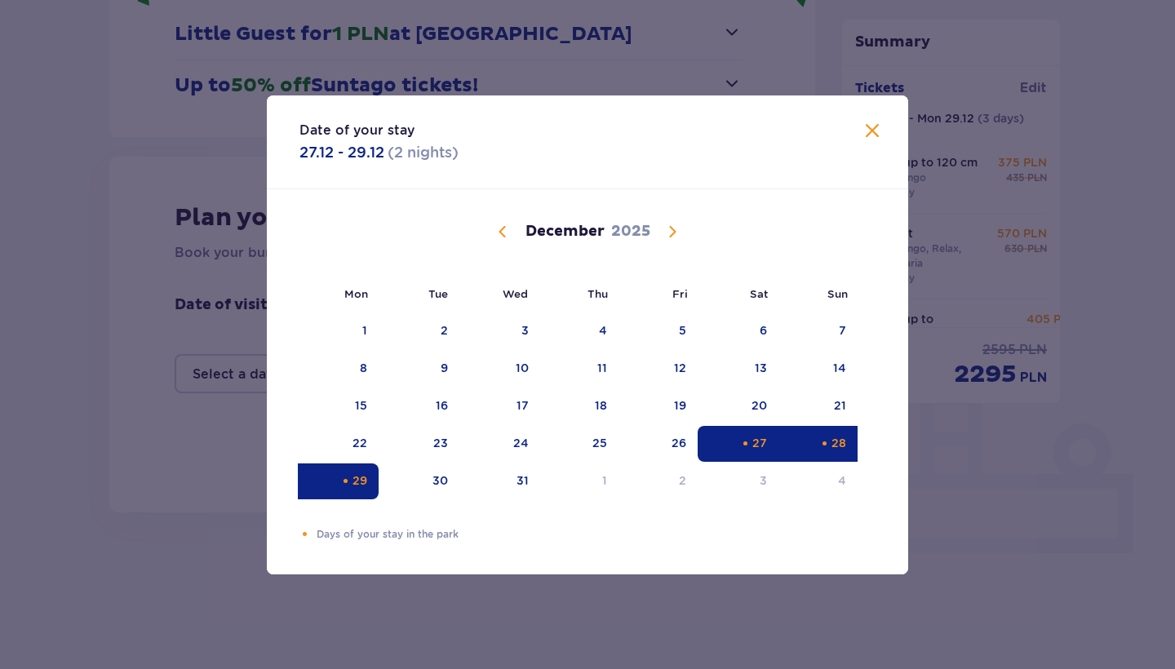
type input "27.12.25 - 29.12.25"
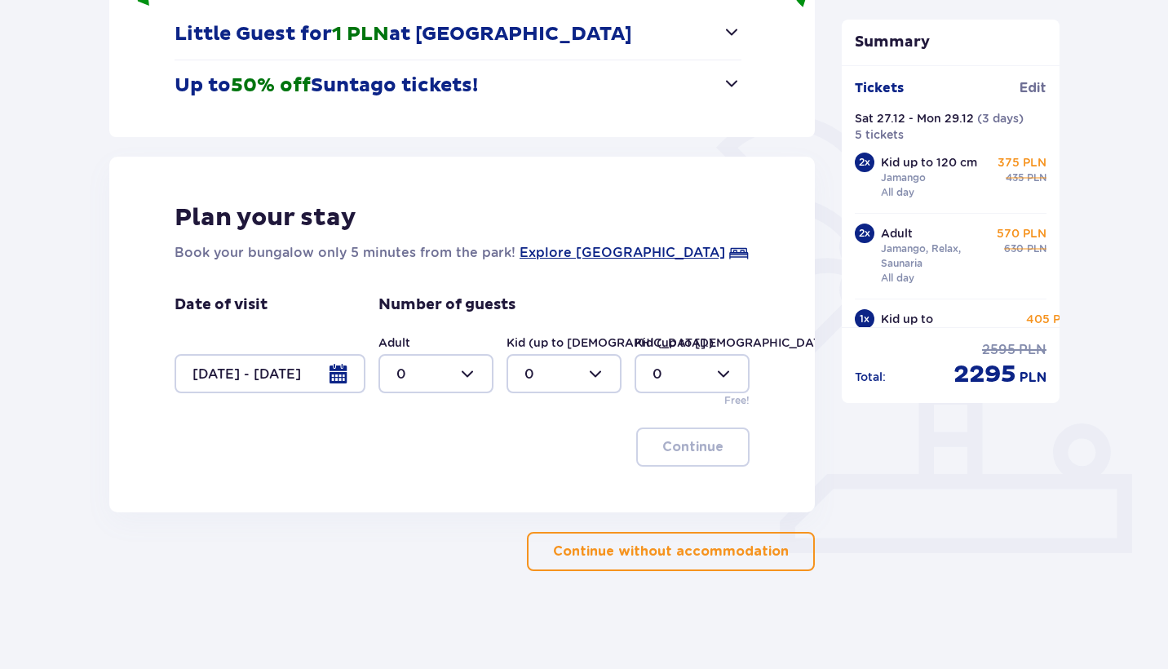
click at [448, 375] on div at bounding box center [435, 373] width 115 height 39
click at [431, 486] on div "2" at bounding box center [435, 492] width 79 height 18
type input "2"
click at [584, 368] on div at bounding box center [564, 373] width 115 height 39
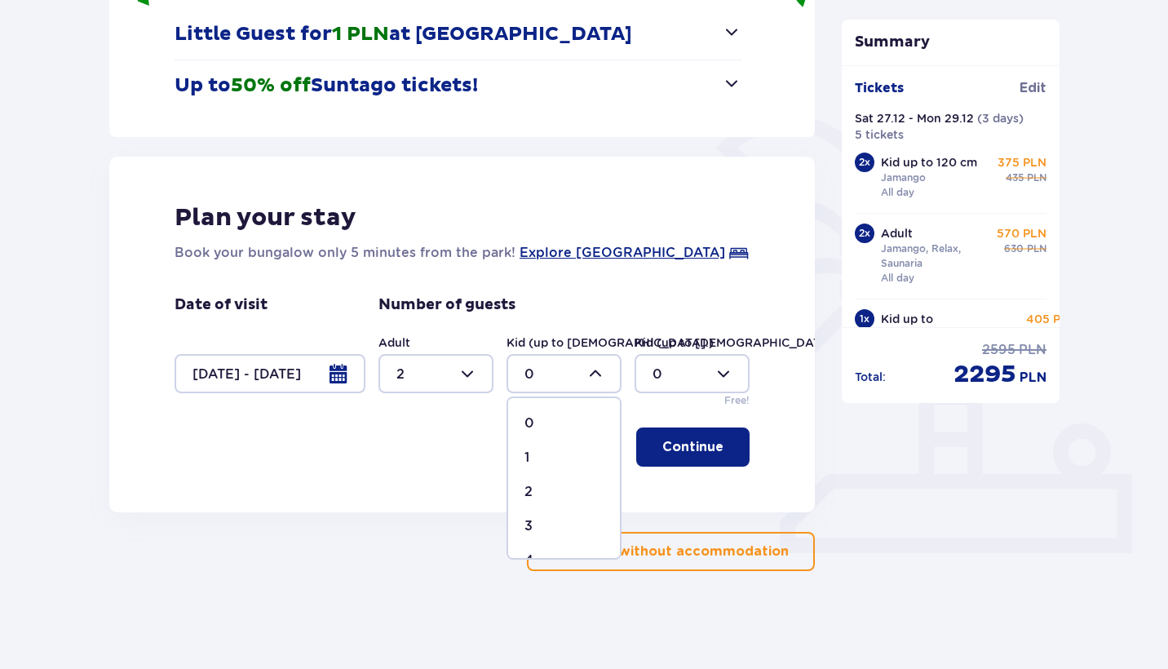
click at [550, 527] on div "3" at bounding box center [563, 526] width 79 height 18
type input "3"
click at [679, 446] on p "Continue" at bounding box center [692, 447] width 61 height 18
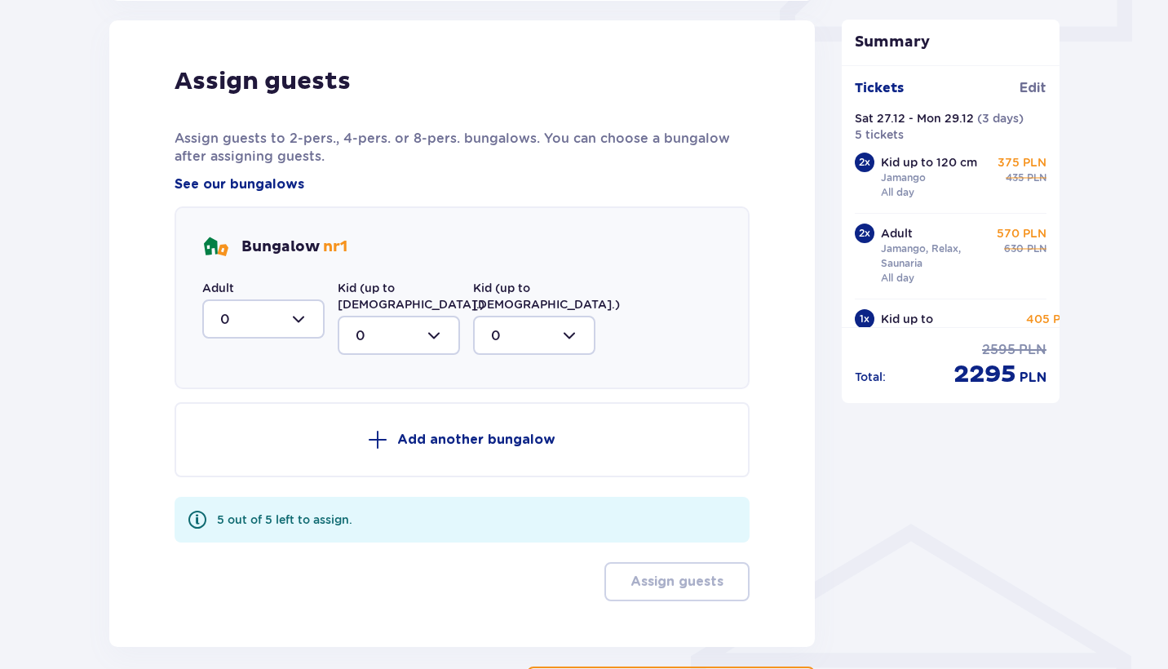
scroll to position [802, 0]
click at [314, 316] on div at bounding box center [263, 318] width 122 height 39
click at [246, 441] on div "2" at bounding box center [263, 436] width 86 height 18
type input "2"
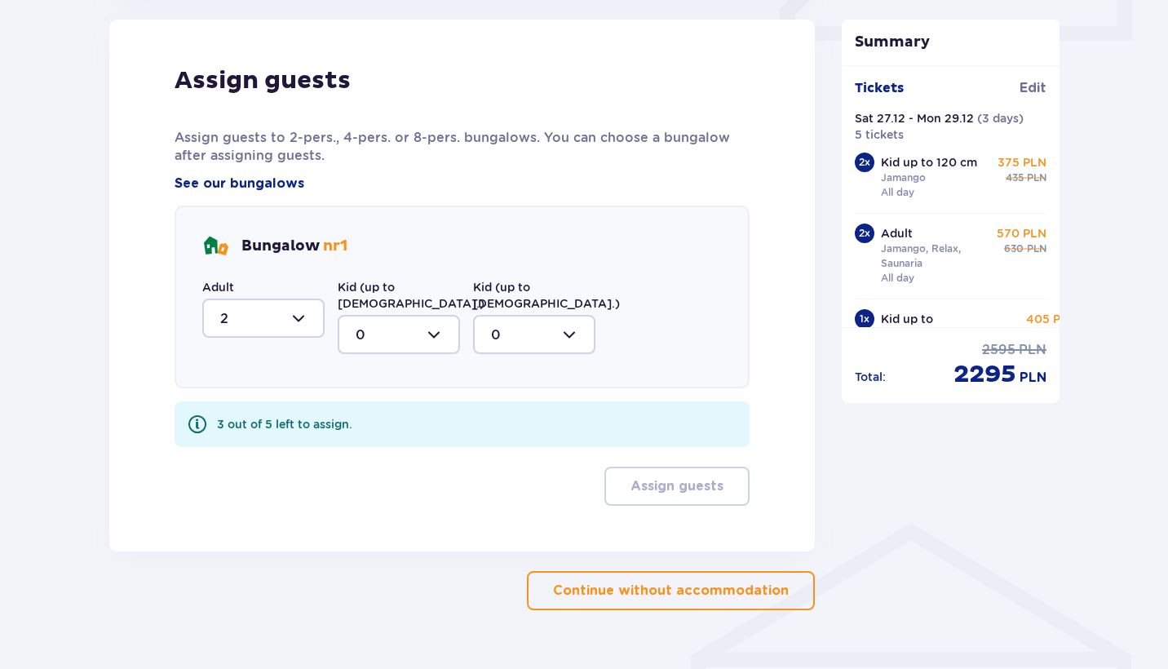
click at [412, 315] on div at bounding box center [399, 334] width 122 height 39
click at [369, 478] on div "3" at bounding box center [399, 487] width 86 height 18
type input "3"
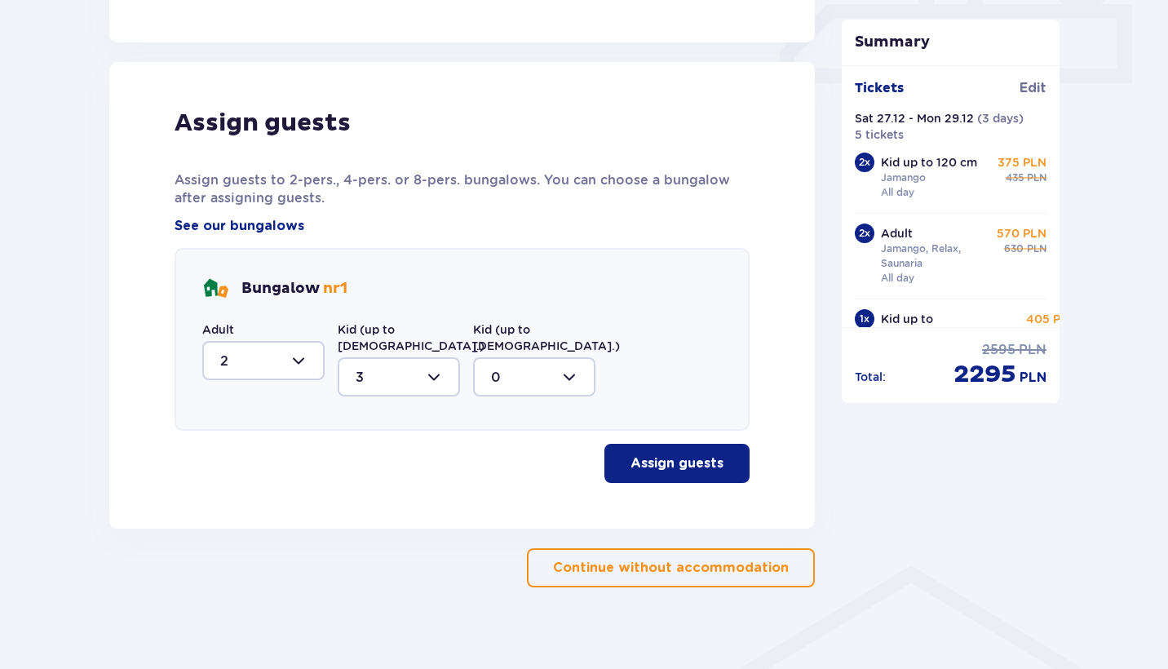
click at [664, 456] on p "Assign guests" at bounding box center [677, 463] width 93 height 18
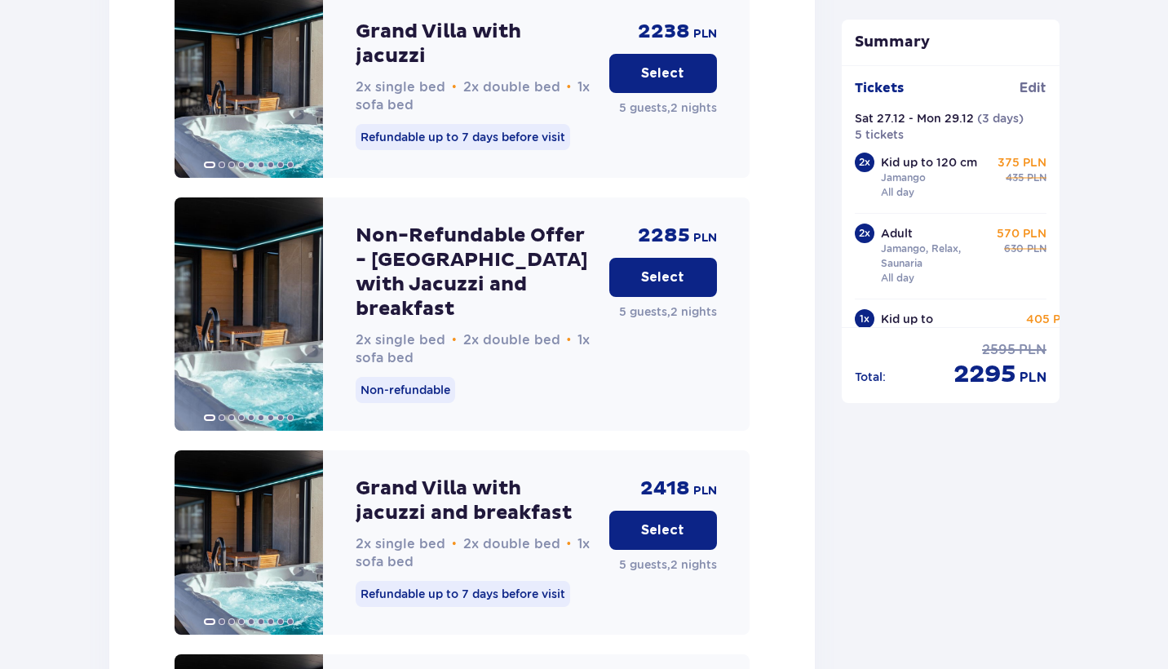
scroll to position [2452, 0]
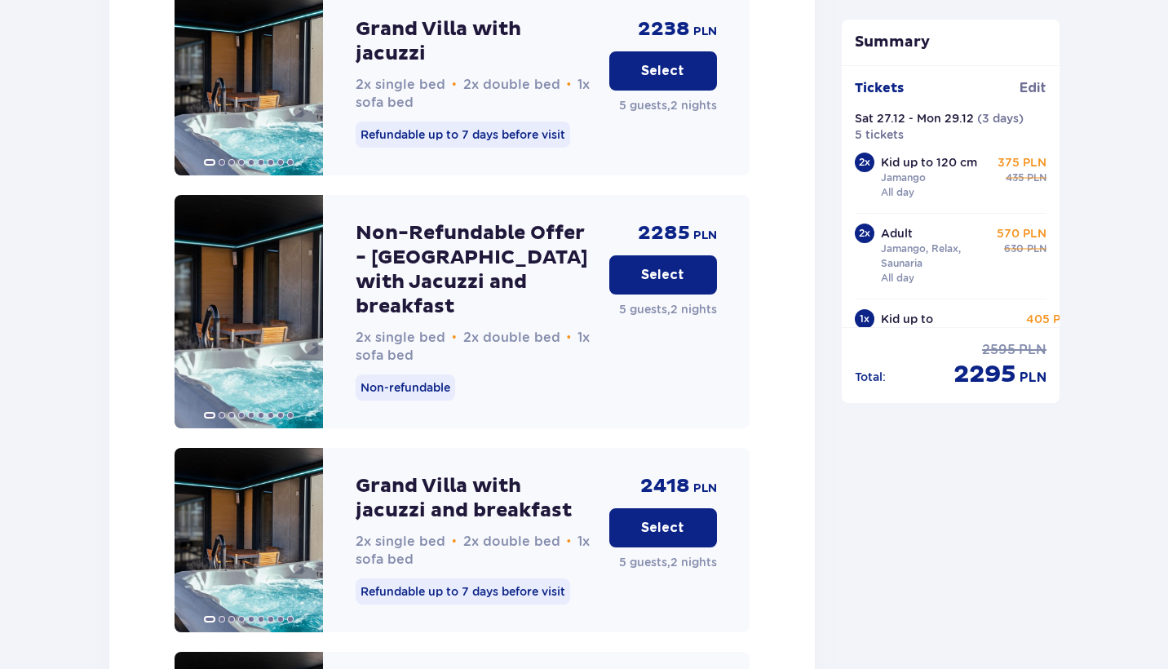
click at [703, 255] on button "Select" at bounding box center [663, 274] width 108 height 39
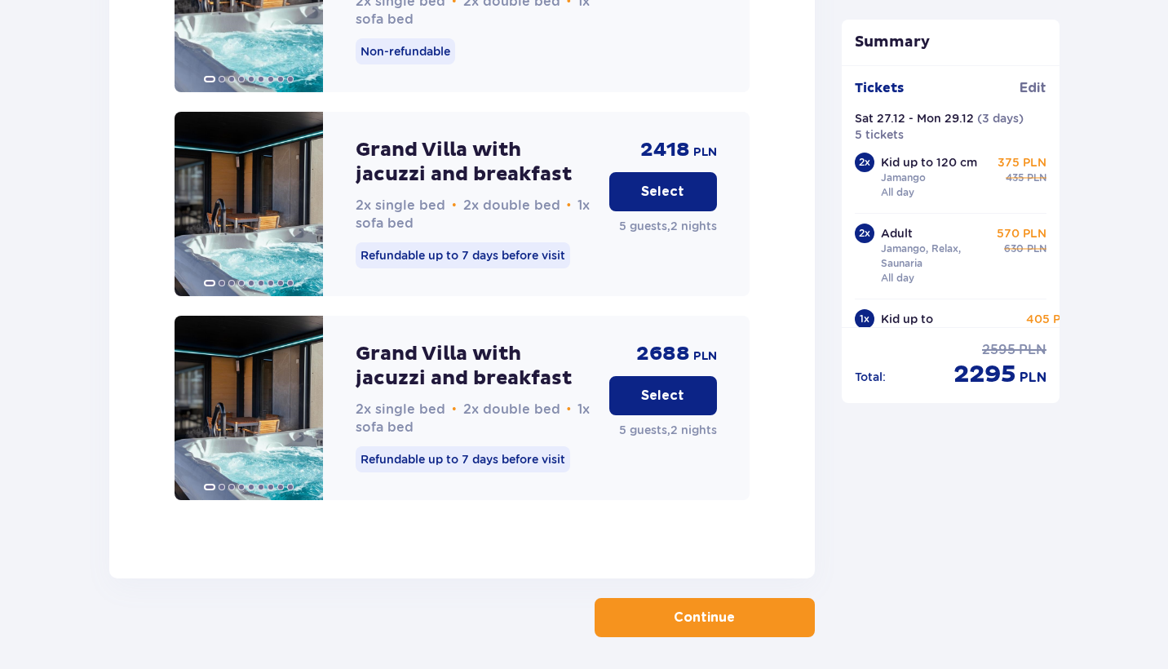
scroll to position [2789, 0]
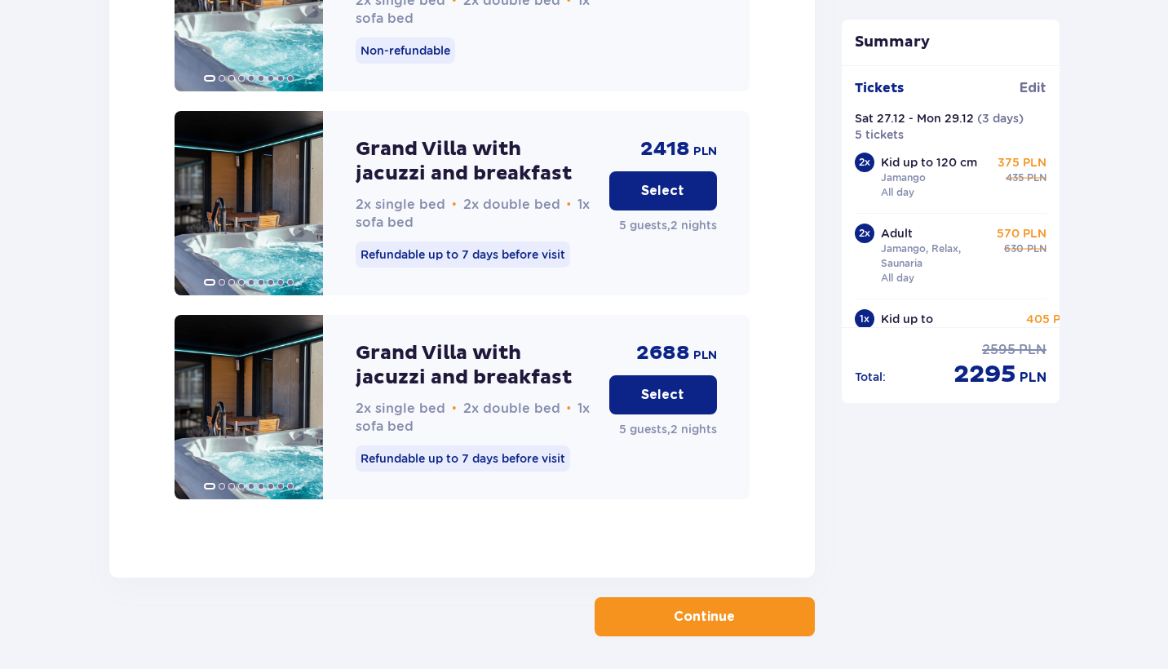
click at [716, 597] on button "Continue" at bounding box center [705, 616] width 220 height 39
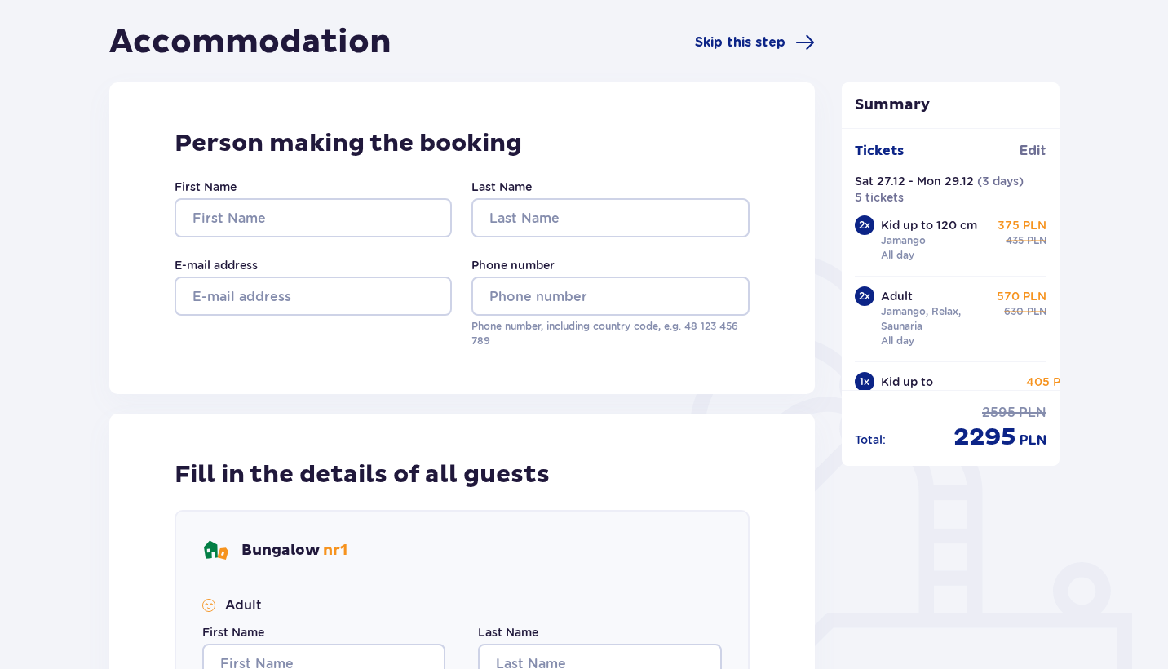
scroll to position [104, 0]
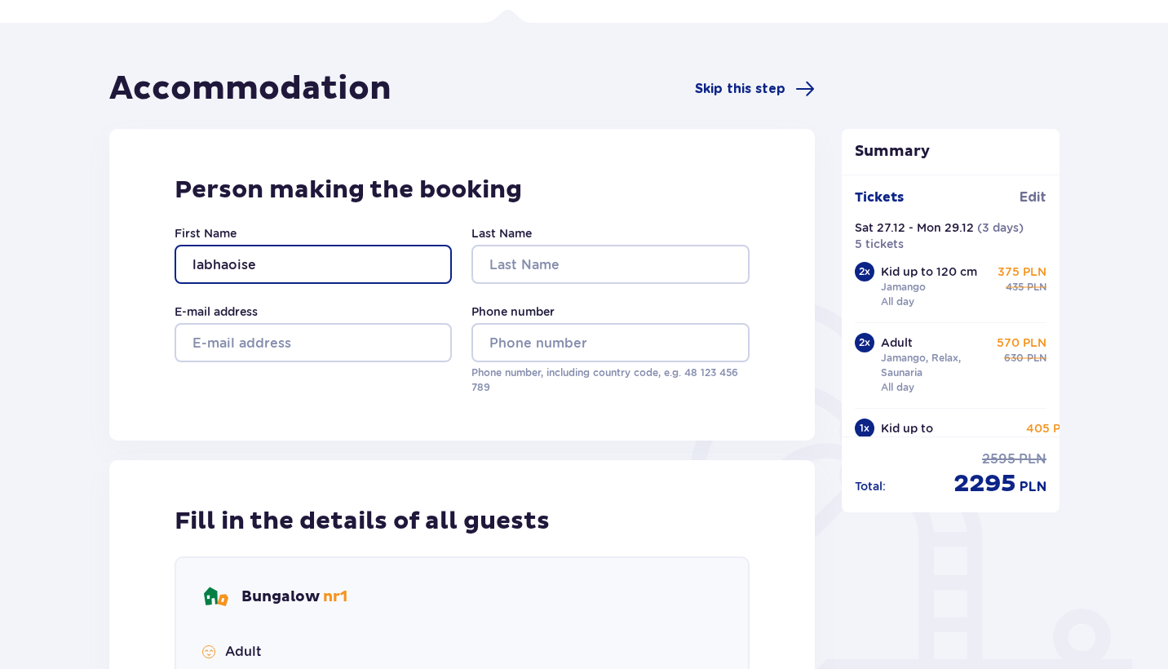
type input "labhaoise"
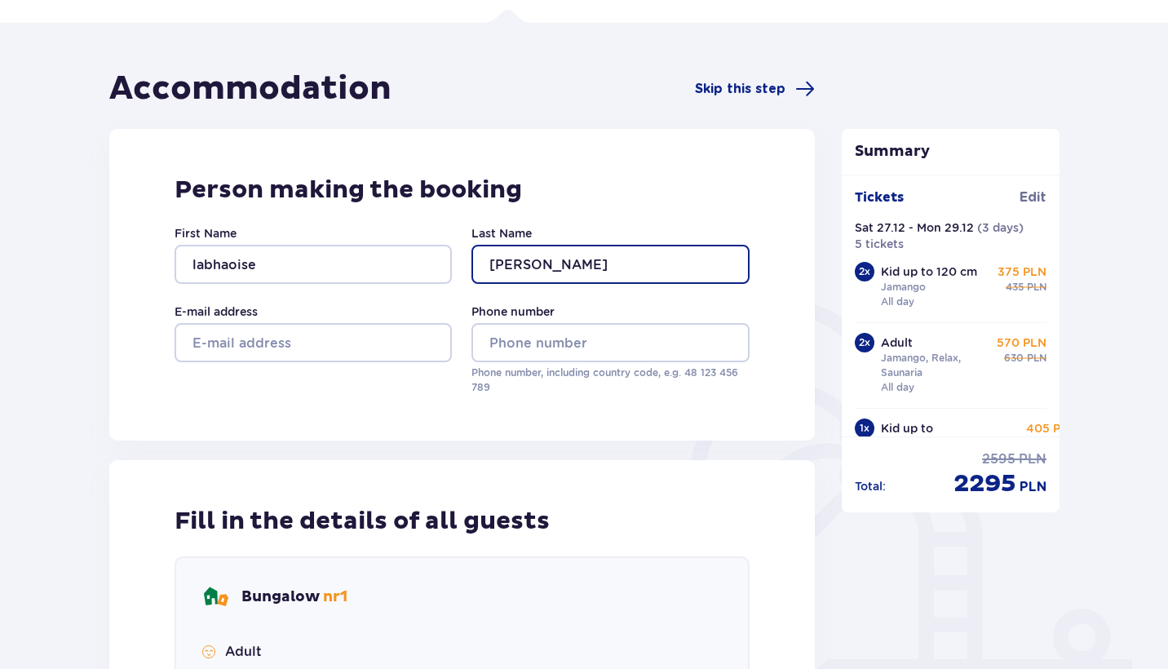
type input "Burrows"
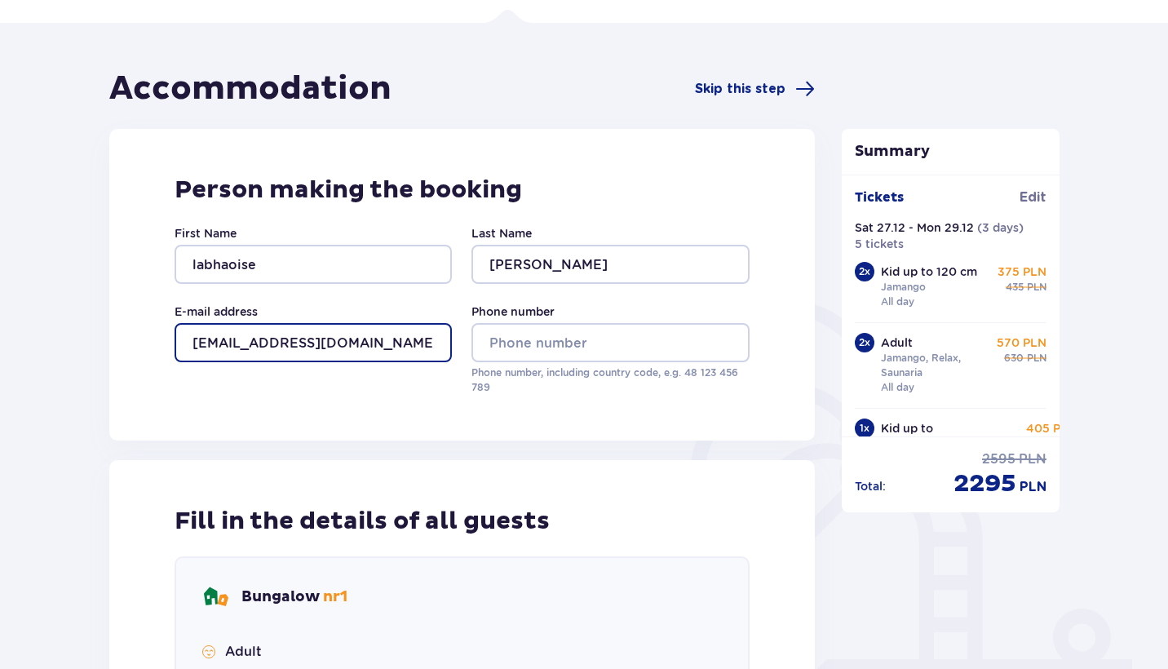
type input "labhaoise@gmail.com"
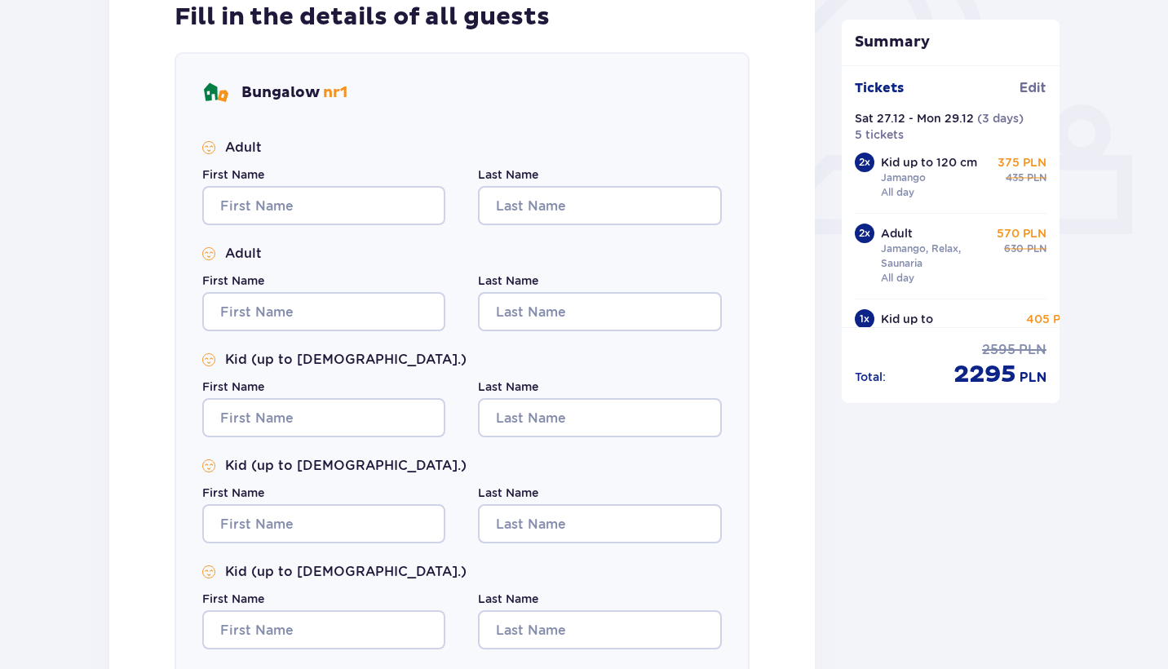
scroll to position [606, 0]
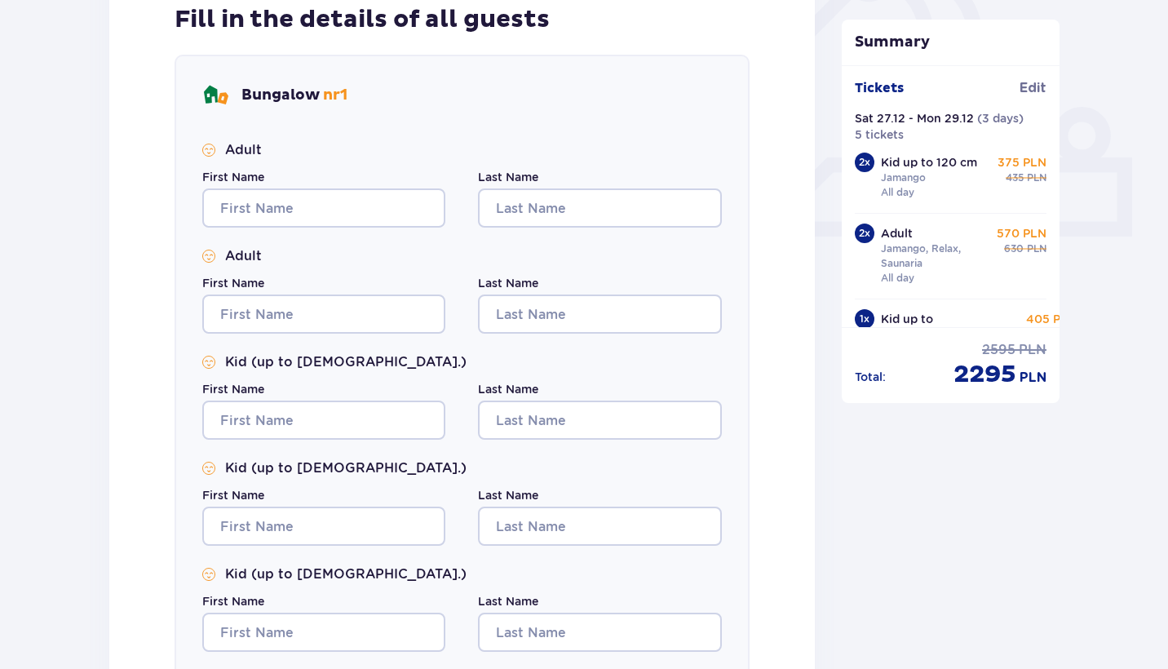
type input "0862216667"
click at [316, 201] on input "Labhoise" at bounding box center [323, 207] width 243 height 39
type input "Labhaoise"
type input "V"
type input "Burrows"
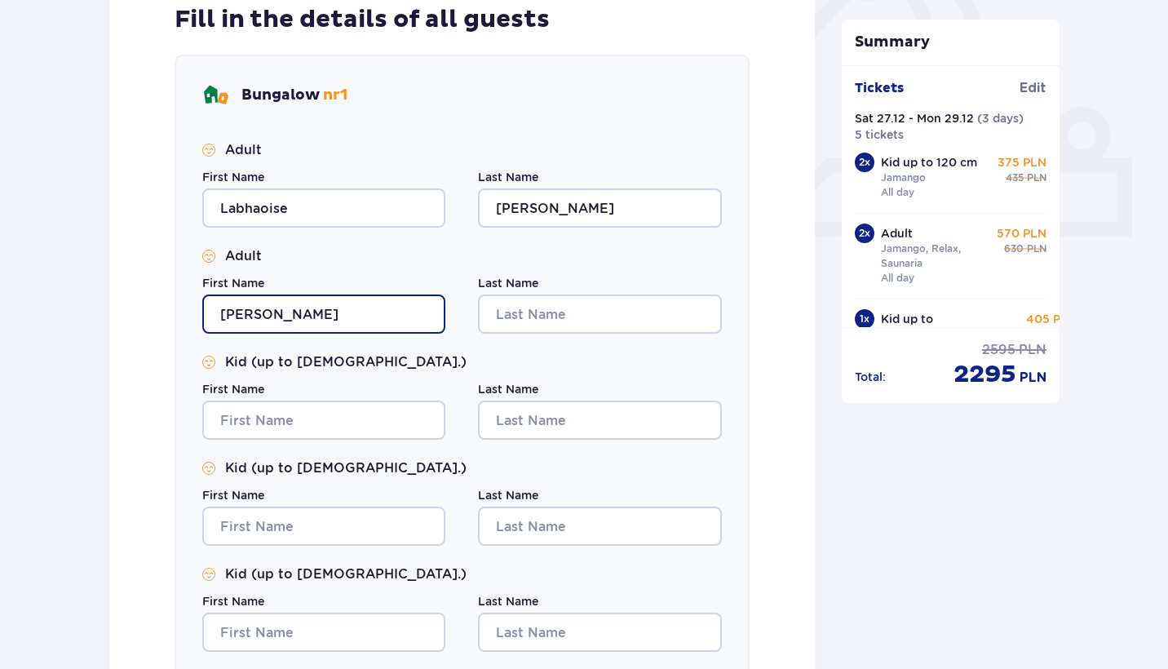
type input "Peter"
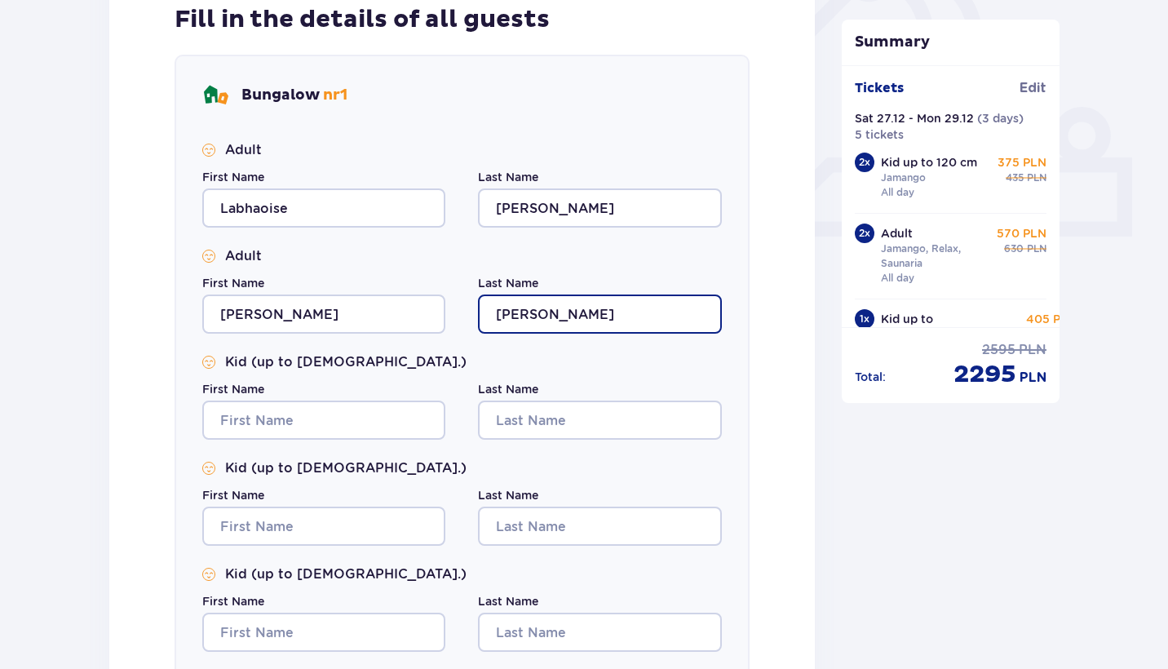
type input "Burrows"
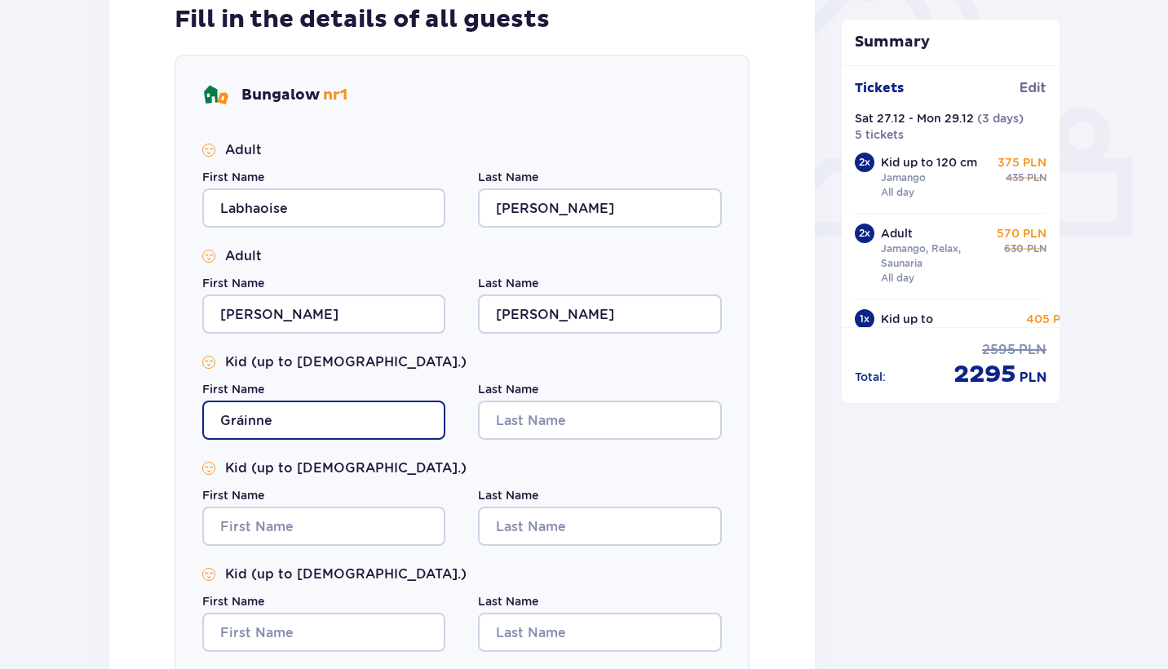
type input "Gráinne"
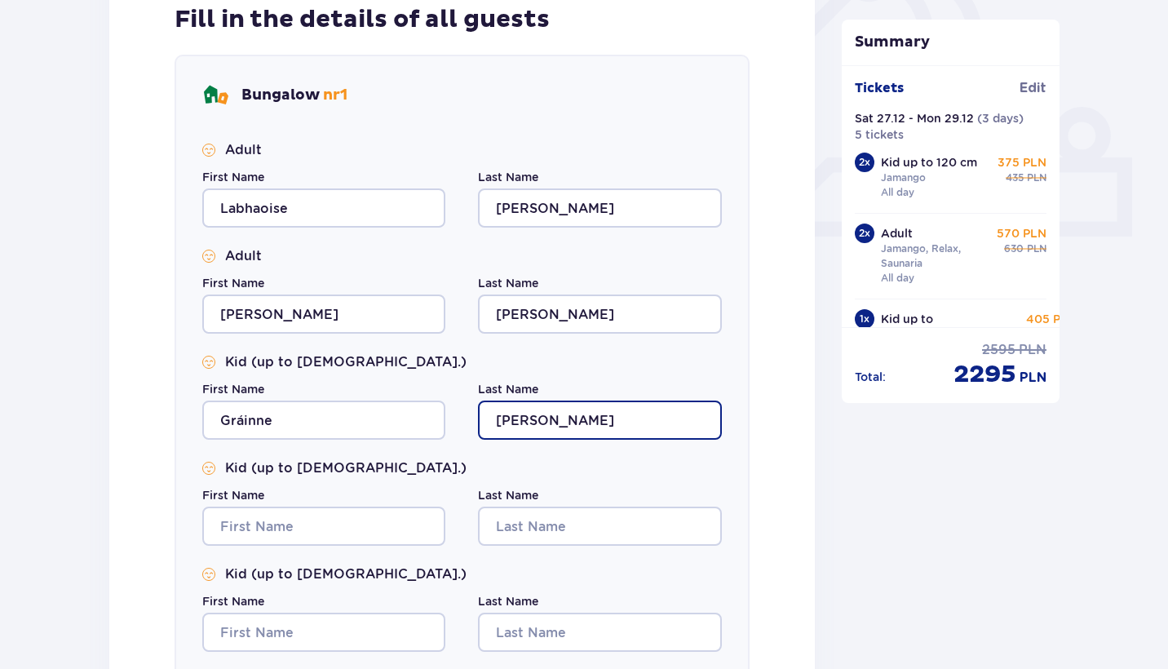
type input "Burrows"
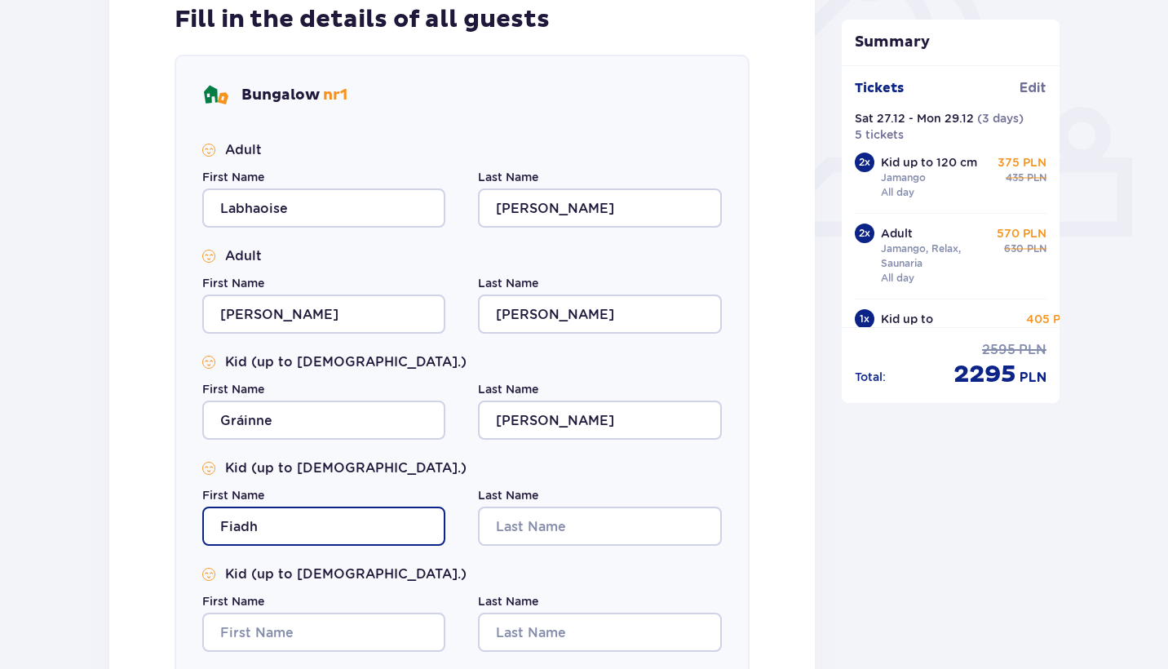
type input "Fiadh"
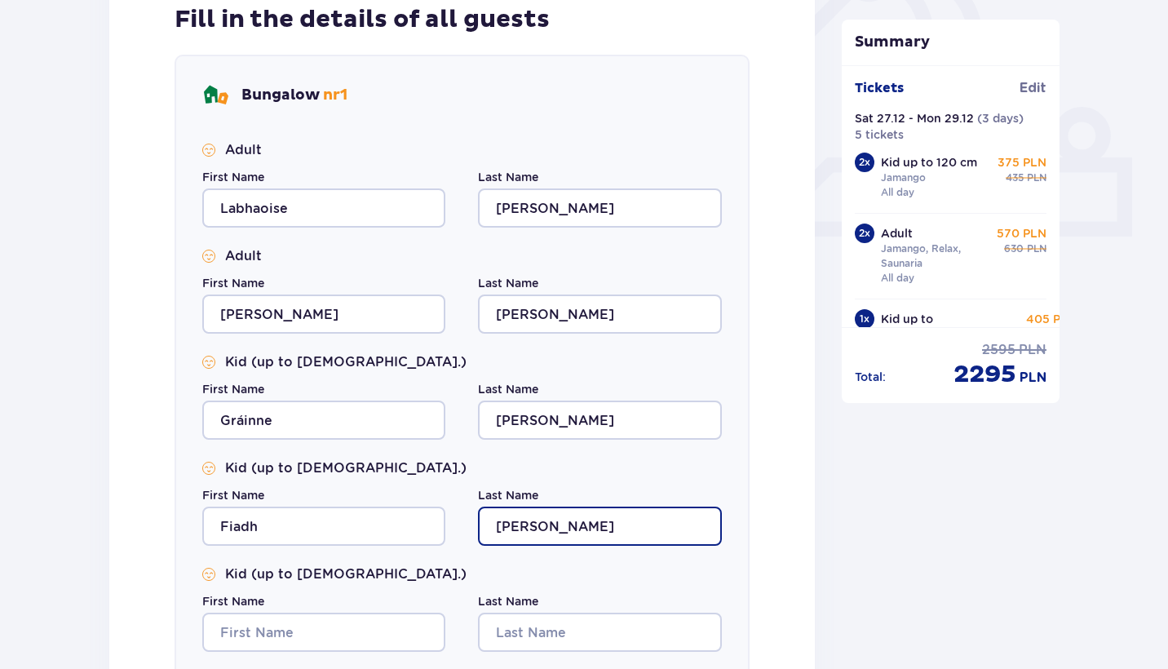
type input "Burrows"
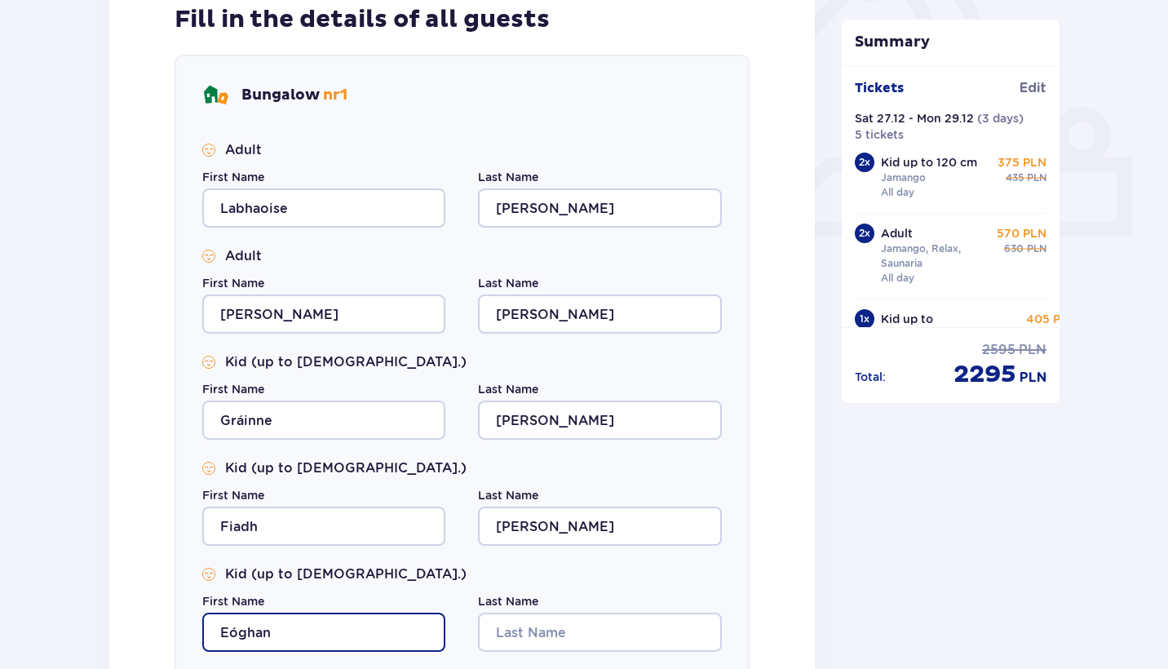
type input "Eóghan"
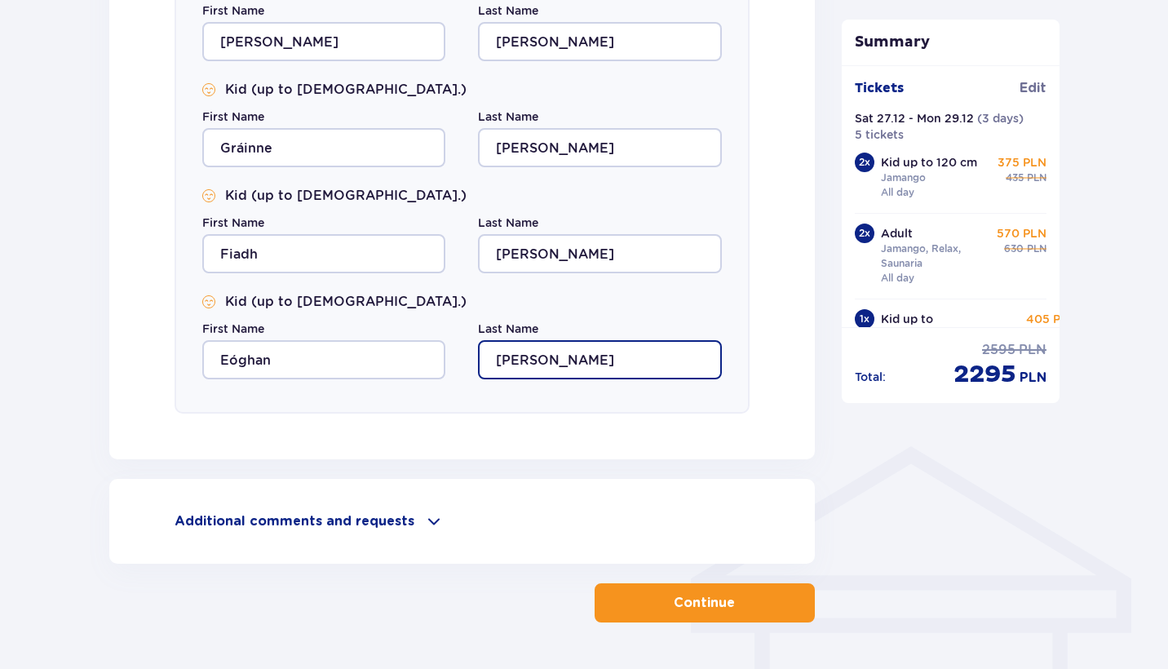
scroll to position [893, 0]
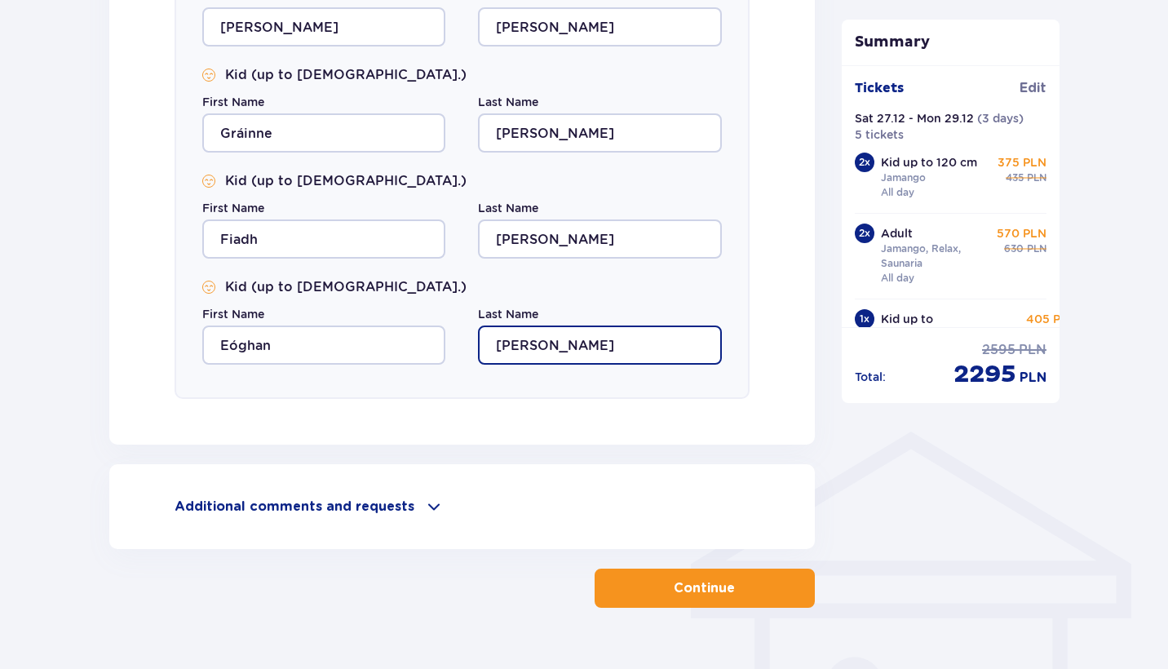
type input "Burrows"
click at [626, 573] on button "Continue" at bounding box center [705, 588] width 220 height 39
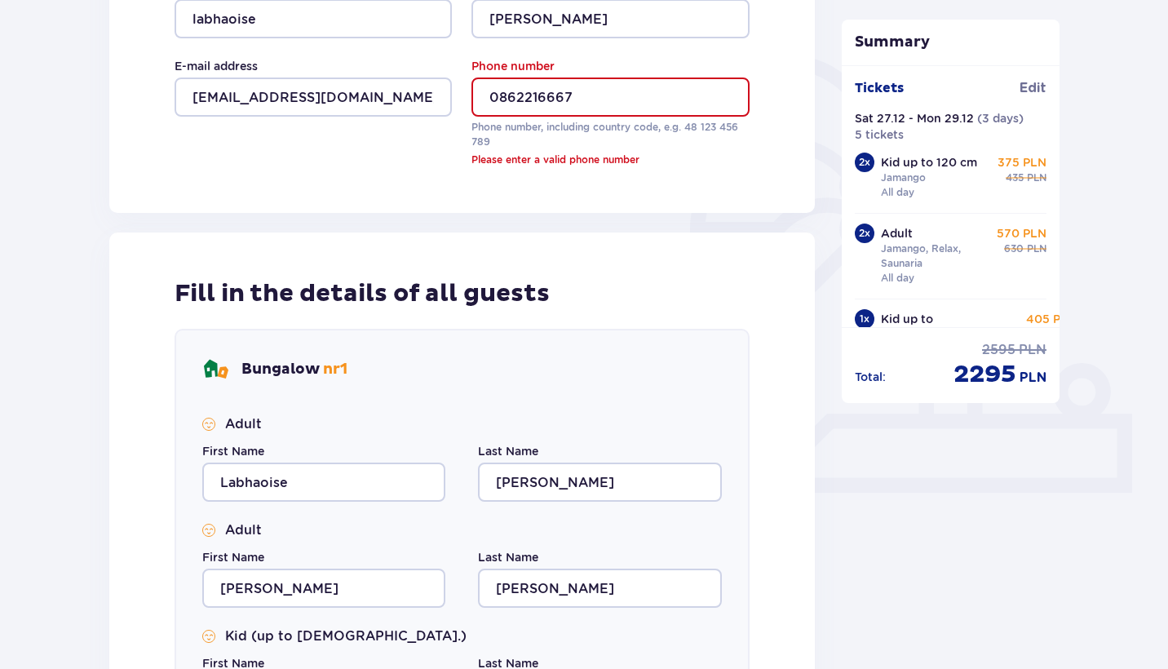
scroll to position [346, 0]
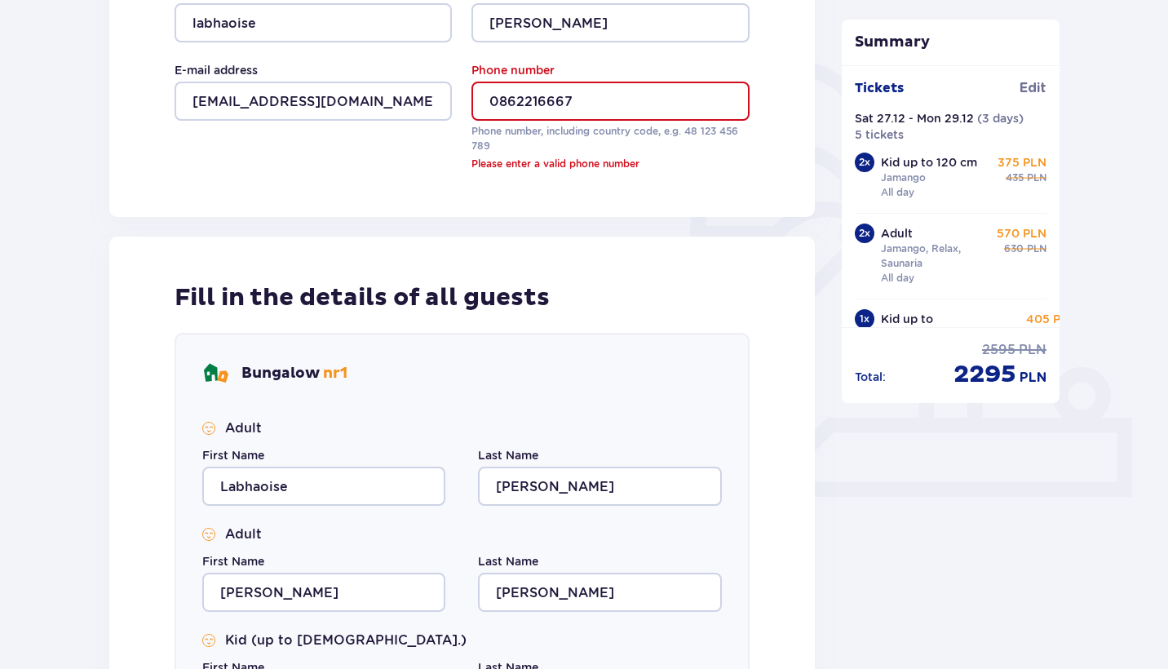
click at [502, 91] on input "0862216667" at bounding box center [609, 101] width 277 height 39
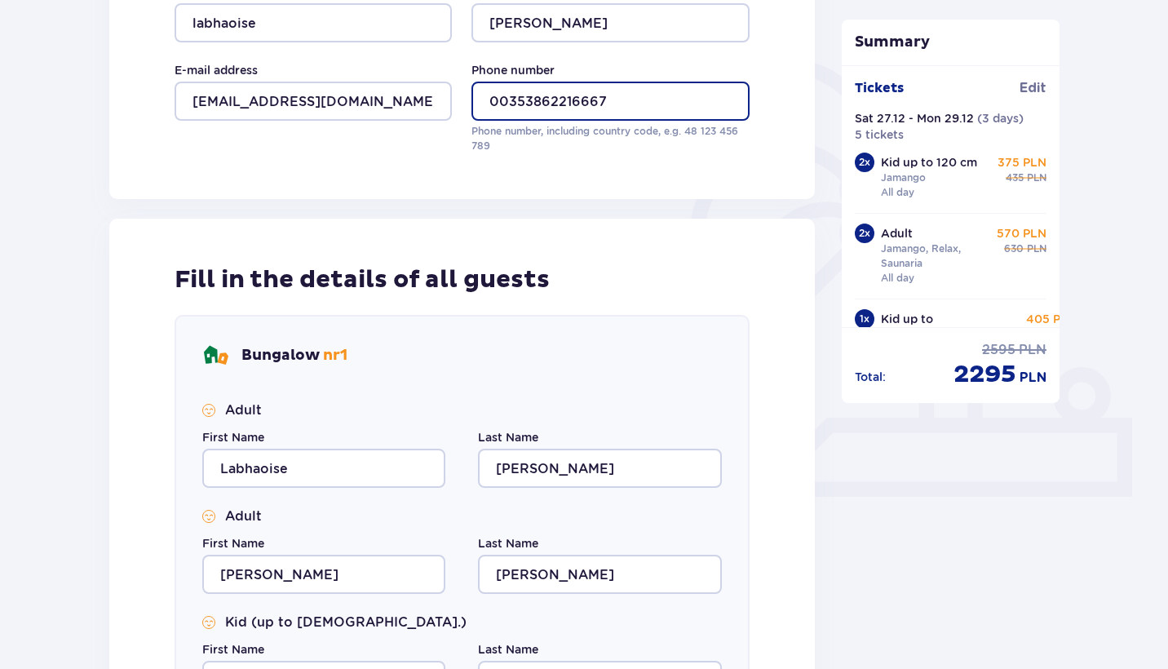
type input "00353862216667"
click at [642, 243] on div "Fill in the details of all guests Bungalow nr 1 Adult First Name Labhaoise Last…" at bounding box center [462, 605] width 706 height 773
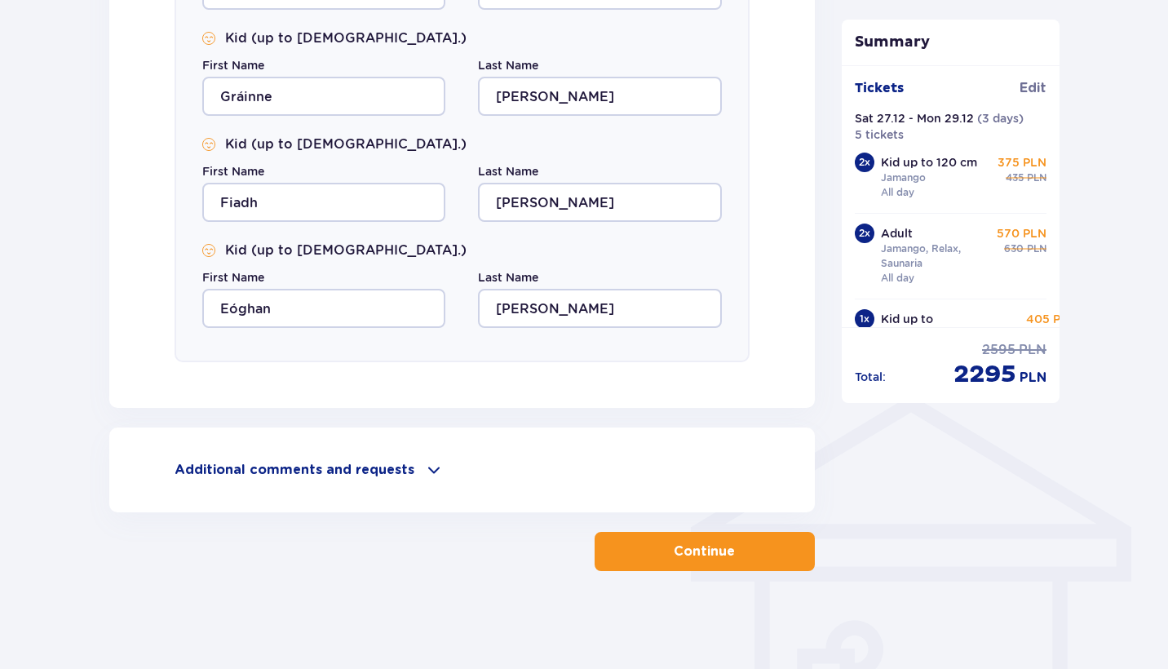
scroll to position [930, 0]
click at [687, 554] on p "Continue" at bounding box center [704, 551] width 61 height 18
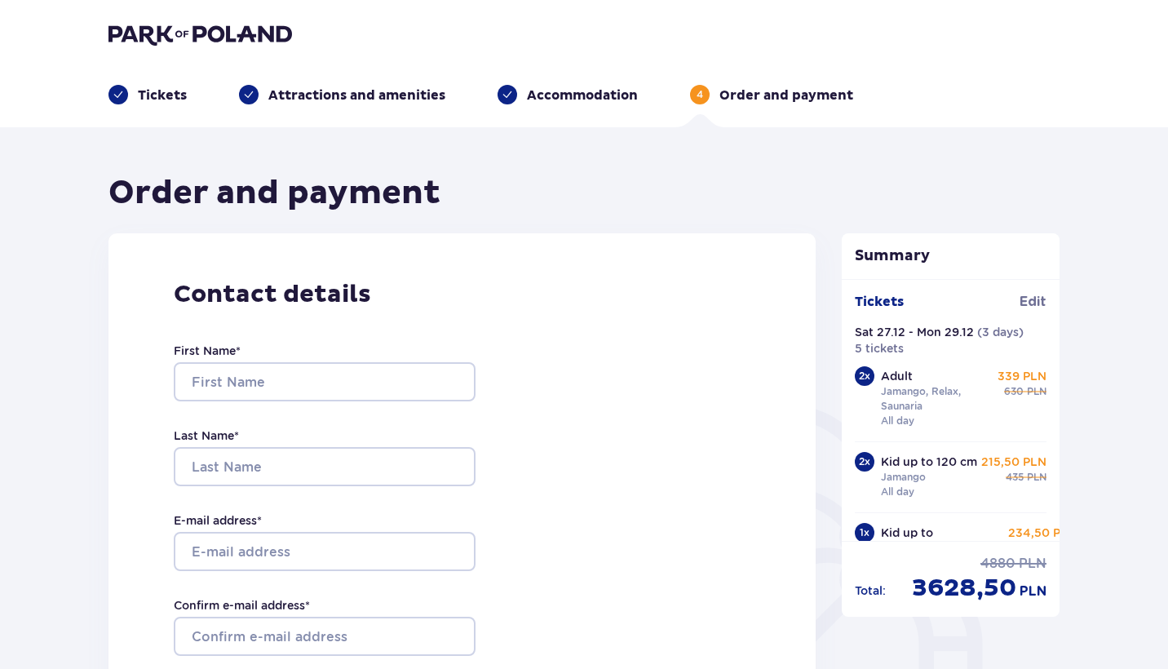
click at [234, 28] on img at bounding box center [200, 34] width 184 height 23
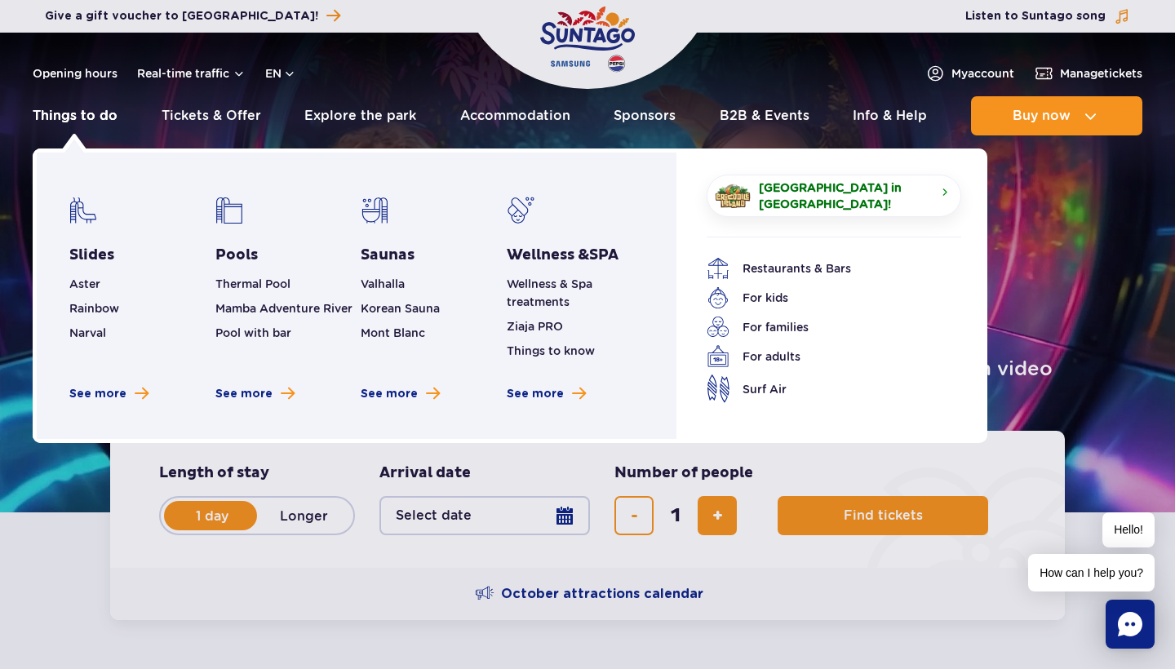
click at [81, 119] on link "Things to do" at bounding box center [75, 115] width 85 height 39
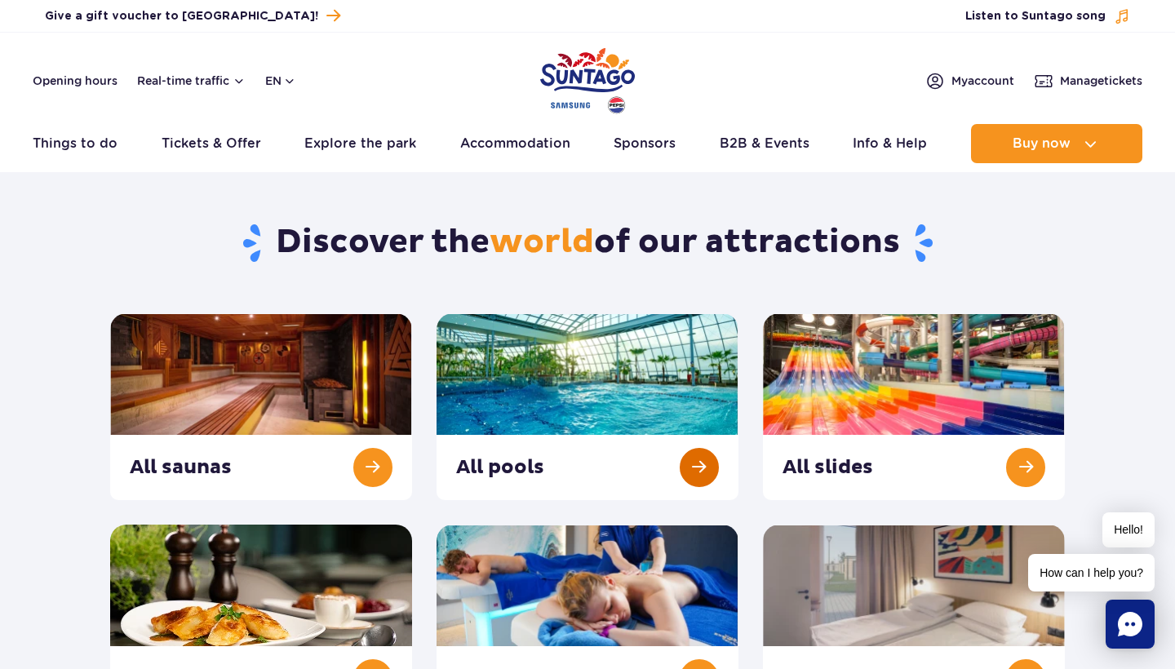
click at [517, 375] on link at bounding box center [587, 406] width 302 height 187
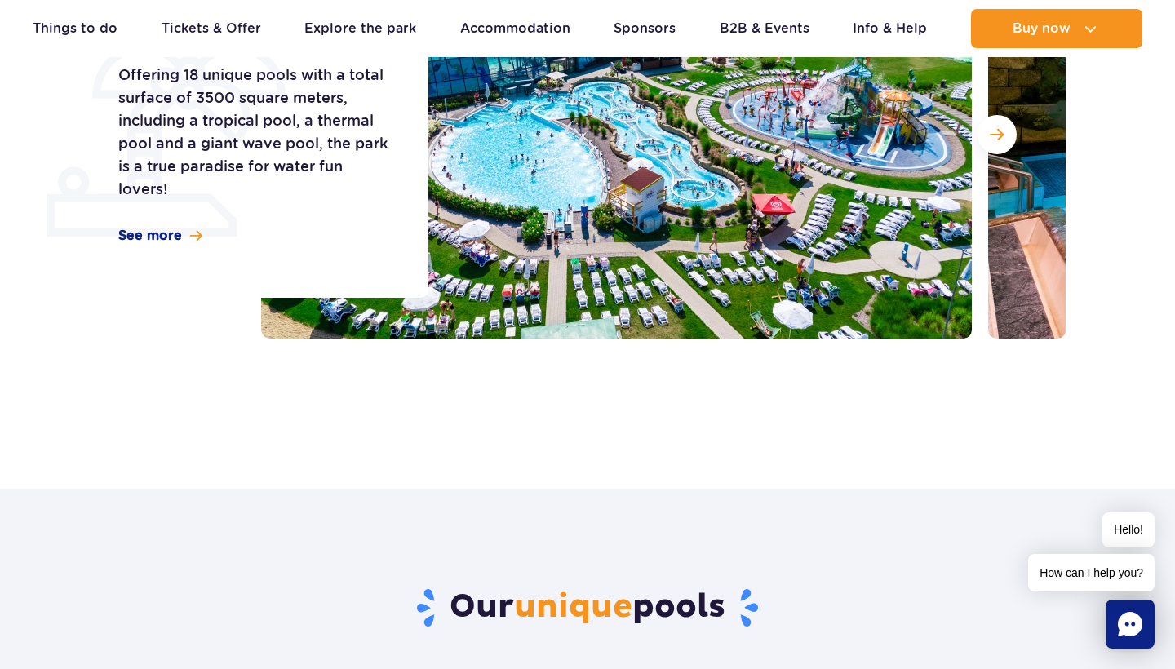
scroll to position [307, 0]
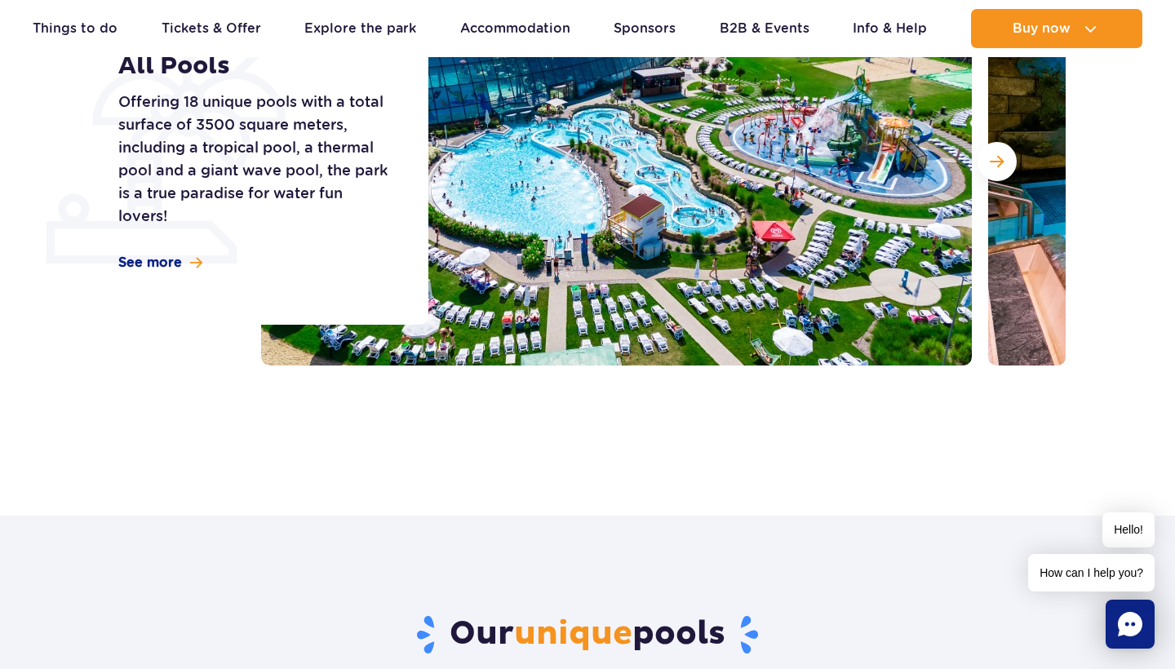
click at [585, 130] on img at bounding box center [616, 162] width 710 height 408
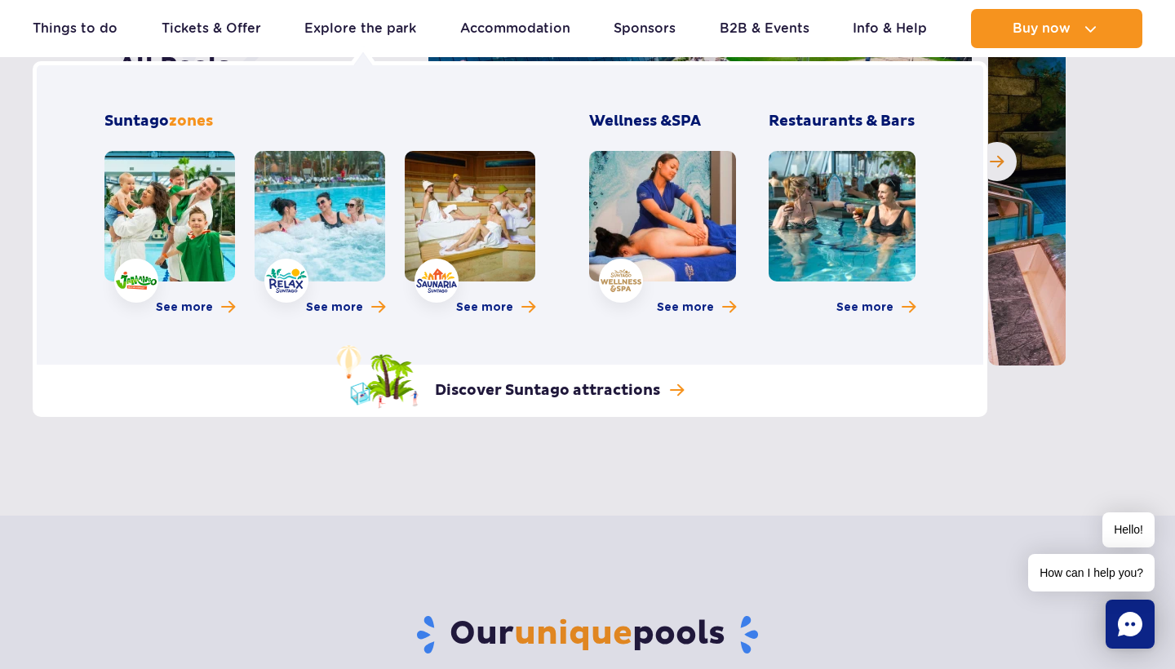
click at [165, 210] on link at bounding box center [169, 216] width 131 height 131
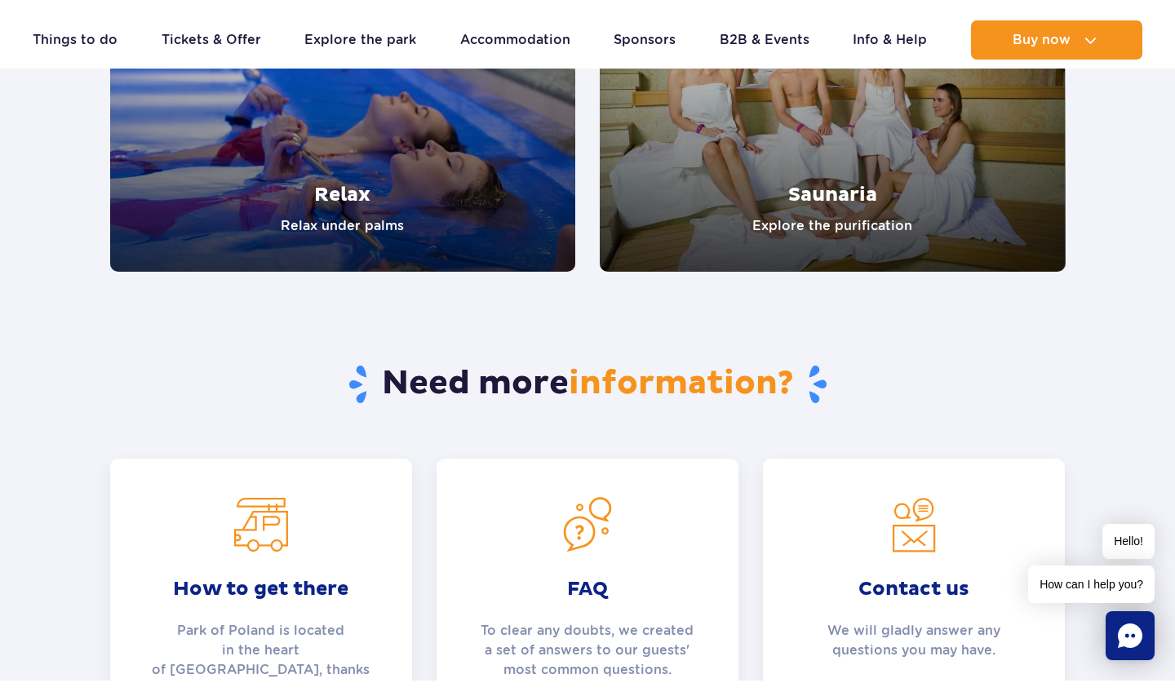
scroll to position [3290, 0]
